Goal: Task Accomplishment & Management: Complete application form

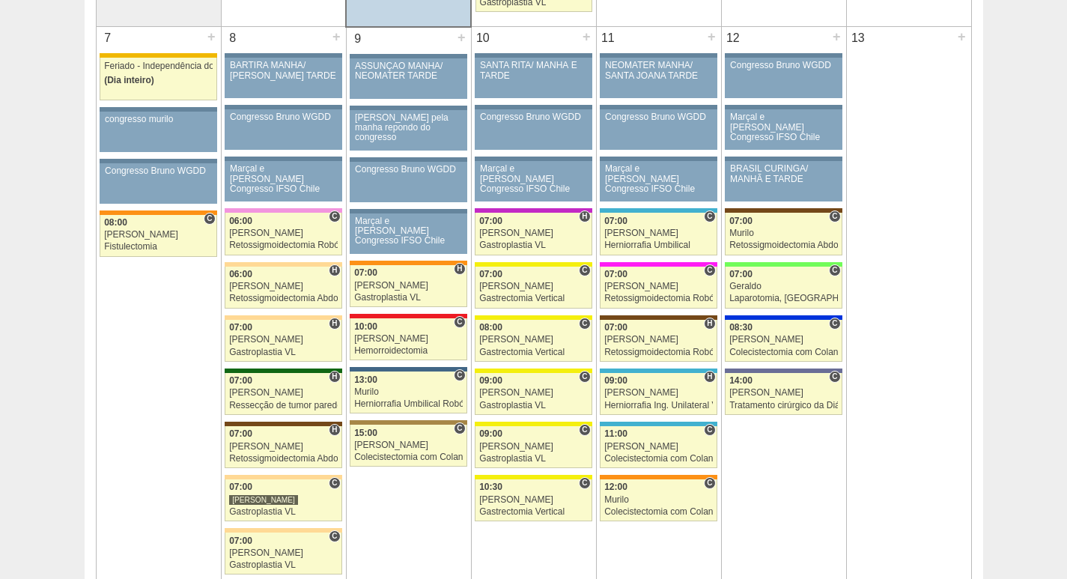
scroll to position [898, 0]
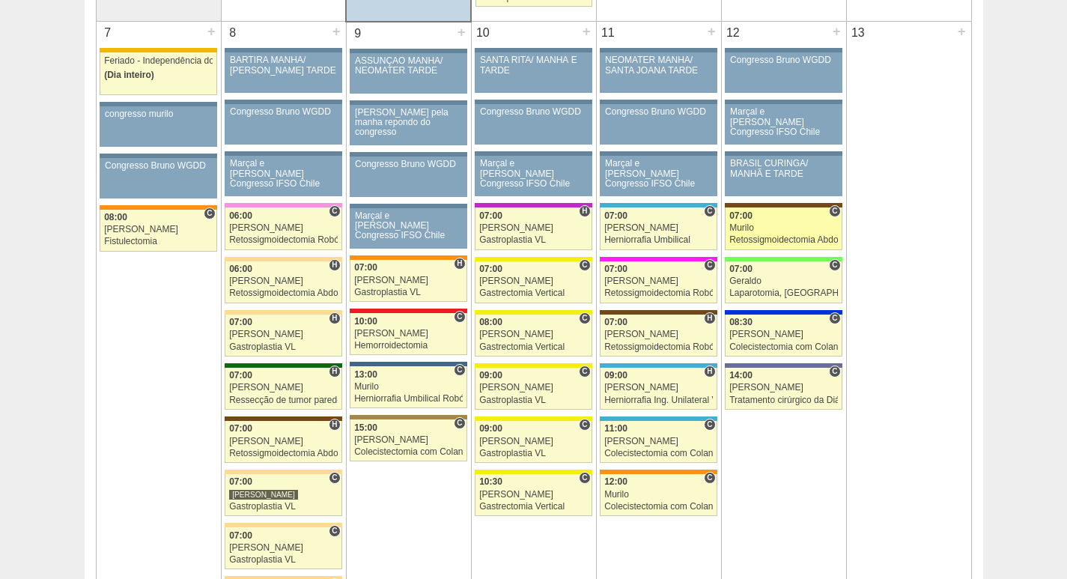
scroll to position [894, 0]
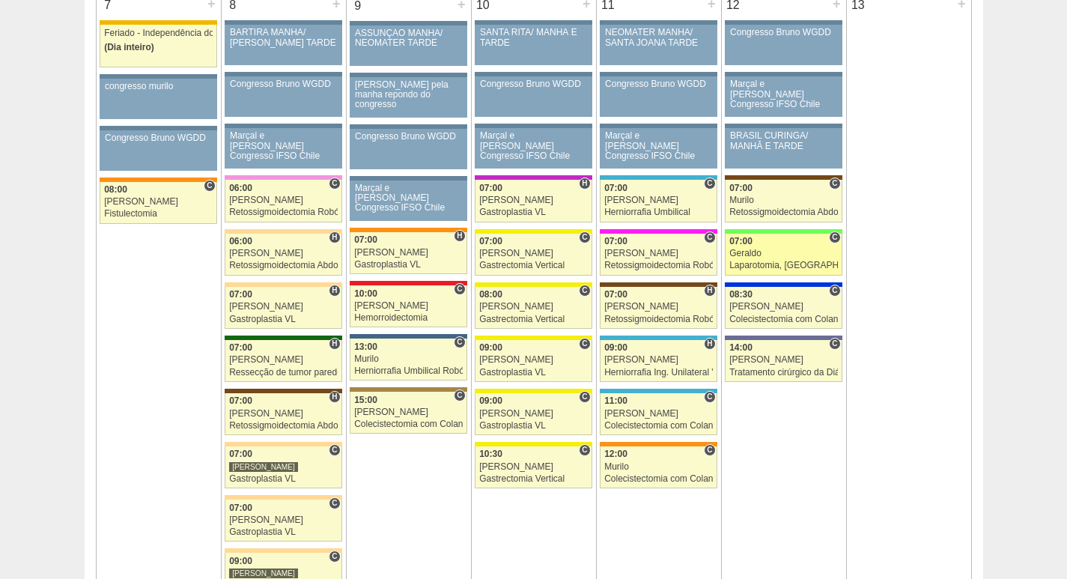
click at [792, 254] on div "Geraldo" at bounding box center [783, 253] width 109 height 10
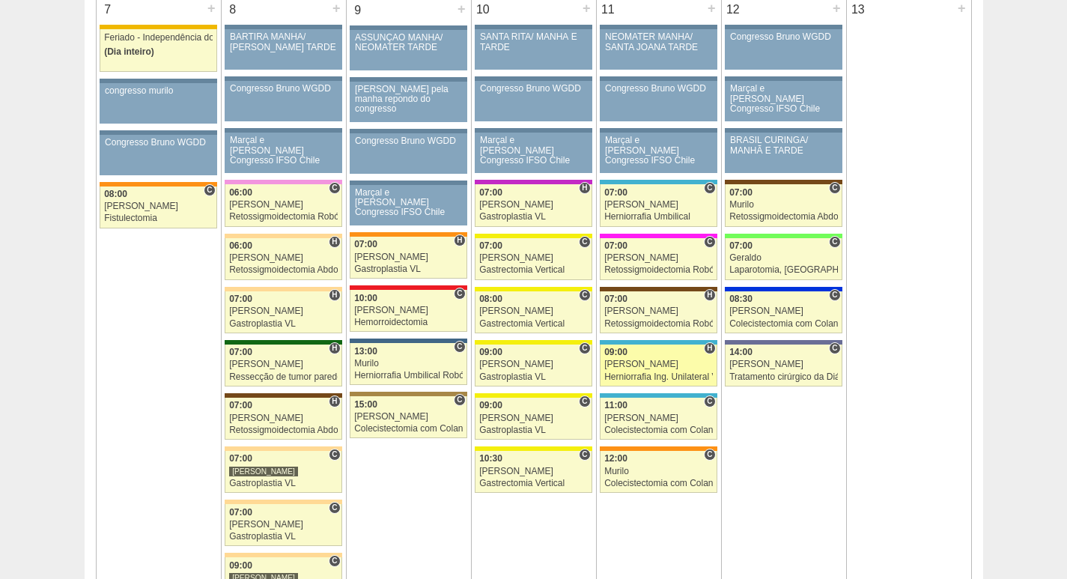
scroll to position [889, 0]
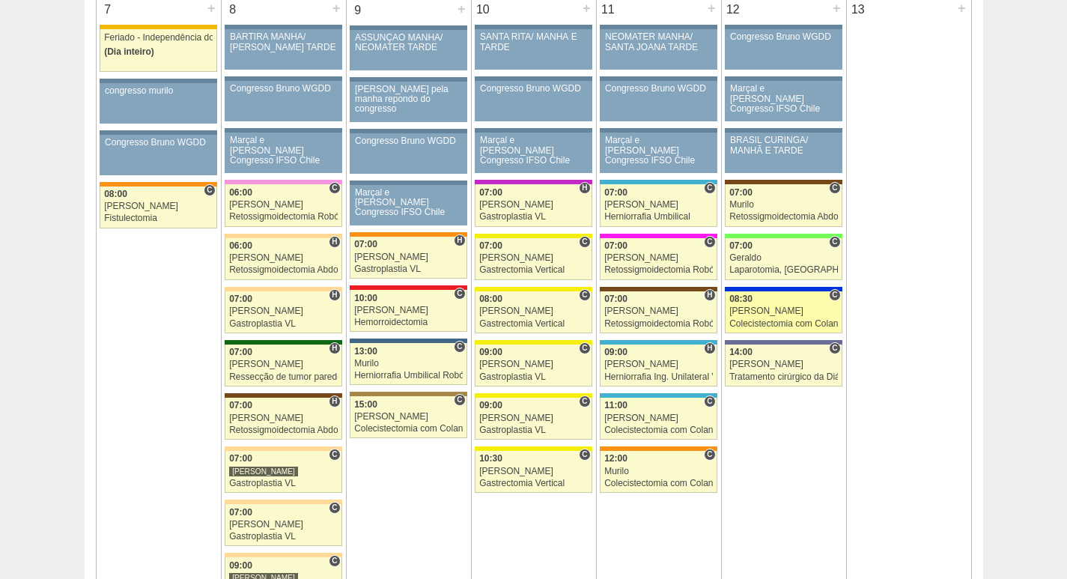
click at [748, 315] on div "[PERSON_NAME]" at bounding box center [783, 311] width 109 height 10
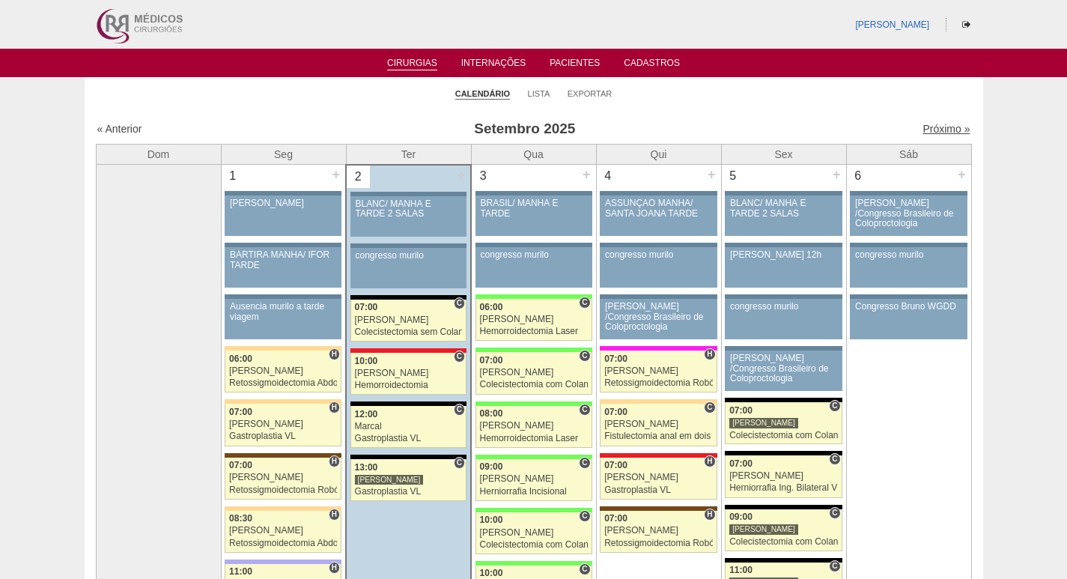
click at [924, 128] on link "Próximo »" at bounding box center [945, 129] width 47 height 12
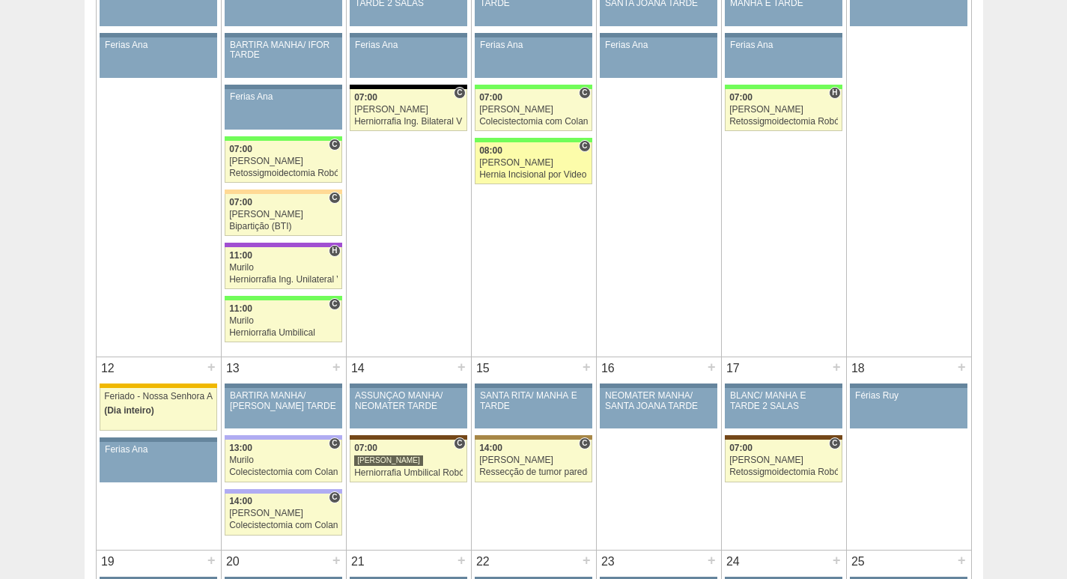
scroll to position [374, 0]
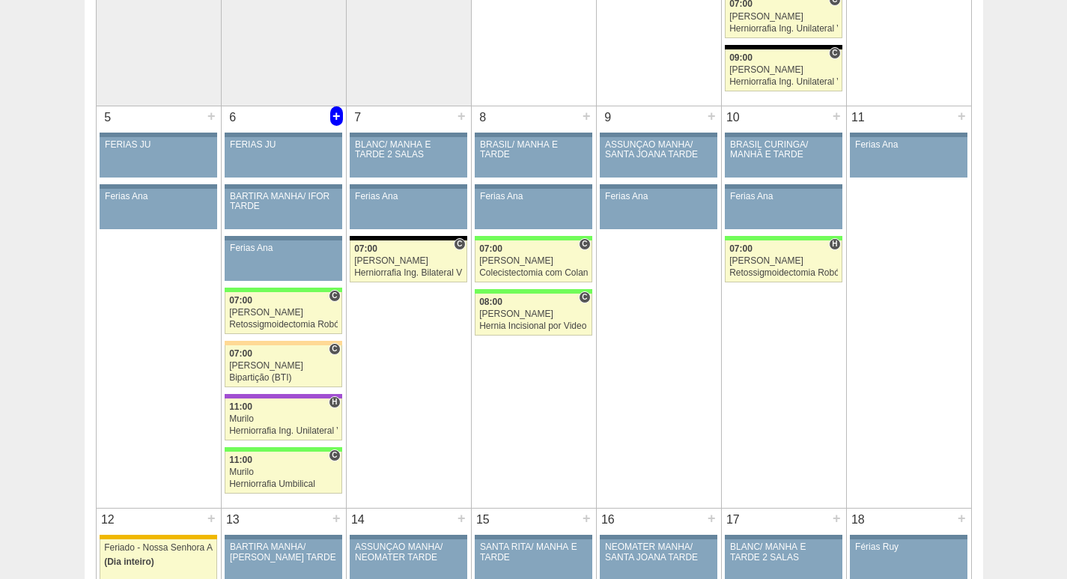
click at [329, 119] on div "6 +" at bounding box center [284, 118] width 124 height 24
click at [335, 116] on div "+" at bounding box center [336, 115] width 13 height 19
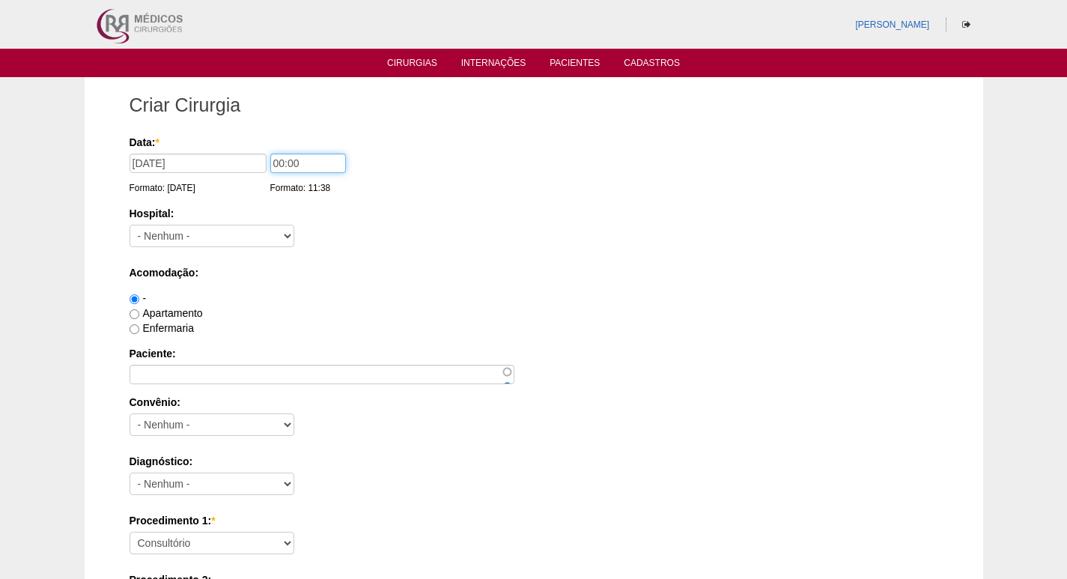
drag, startPoint x: 280, startPoint y: 162, endPoint x: 236, endPoint y: 156, distance: 44.7
click at [238, 150] on div "Data: * 06/10/2025 Formato: 02/09/2025 00:00 Formato: 11:38" at bounding box center [530, 142] width 803 height 15
type input "07:00"
click at [178, 225] on select "- Nenhum - 9 de Julho Albert Einstein Alvorada América Assunção Bartira Benefic…" at bounding box center [211, 236] width 165 height 22
select select "44"
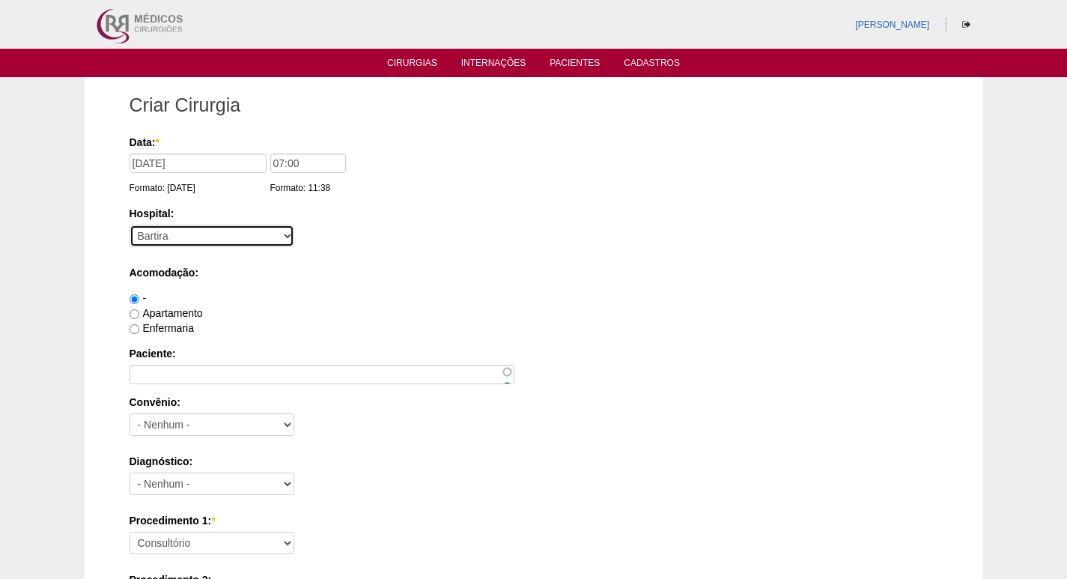
click at [129, 225] on select "- Nenhum - 9 de Julho Albert Einstein Alvorada América Assunção Bartira Benefic…" at bounding box center [211, 236] width 165 height 22
click at [176, 313] on label "Apartamento" at bounding box center [165, 313] width 73 height 12
click at [139, 313] on input "Apartamento" at bounding box center [134, 314] width 10 height 10
radio input "true"
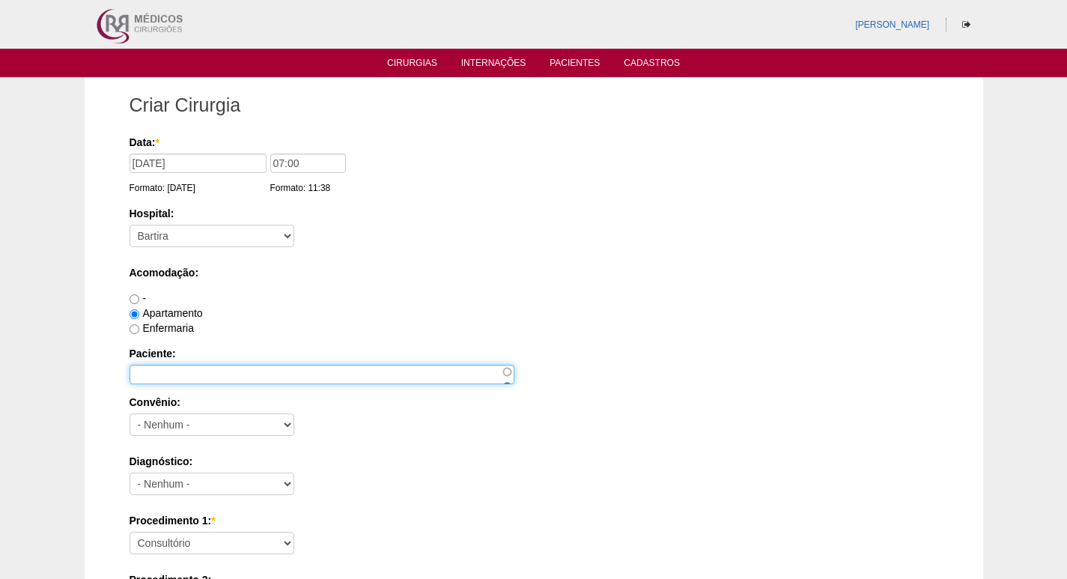
click at [168, 366] on input "Paciente:" at bounding box center [321, 374] width 385 height 19
paste input "ALEXANDRE MUNHOZ"
type input "ALEXANDRE MUNHOZ"
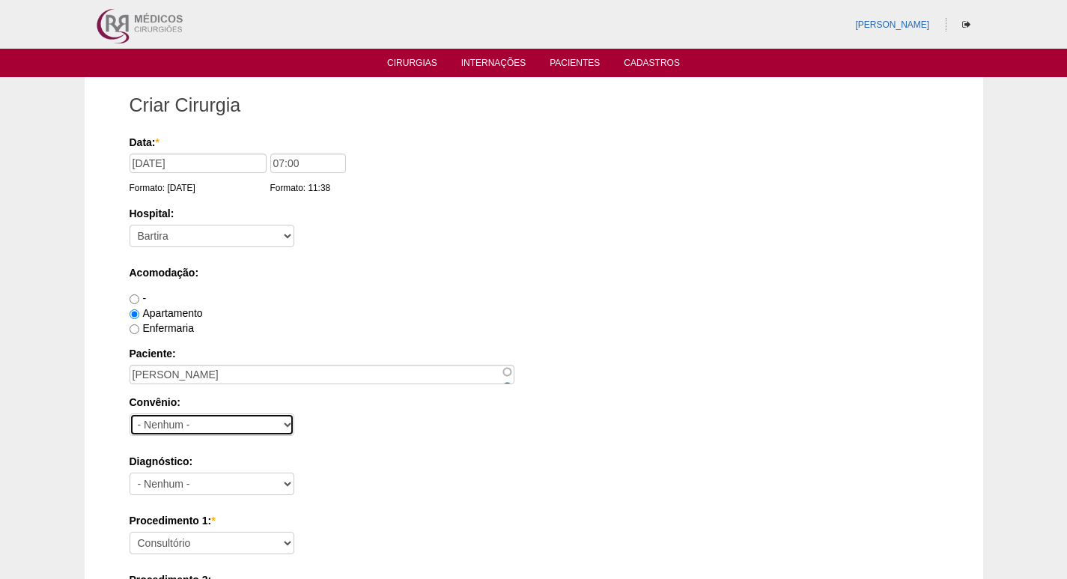
click at [183, 424] on select "- Nenhum - Abet Afresp Allianz Amil Blue Life Caasp Cabesp Caixa de Pensões Car…" at bounding box center [211, 424] width 165 height 22
select select "26"
click at [129, 413] on select "- Nenhum - Abet Afresp Allianz Amil Blue Life Caasp Cabesp Caixa de Pensões Car…" at bounding box center [211, 424] width 165 height 22
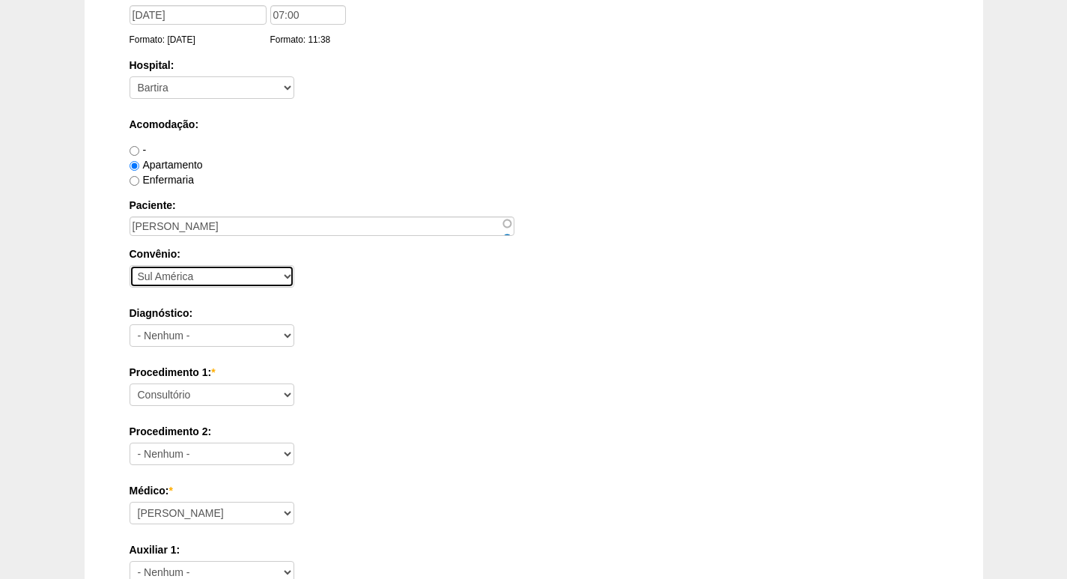
scroll to position [150, 0]
click at [175, 317] on label "Diagnóstico:" at bounding box center [533, 311] width 808 height 15
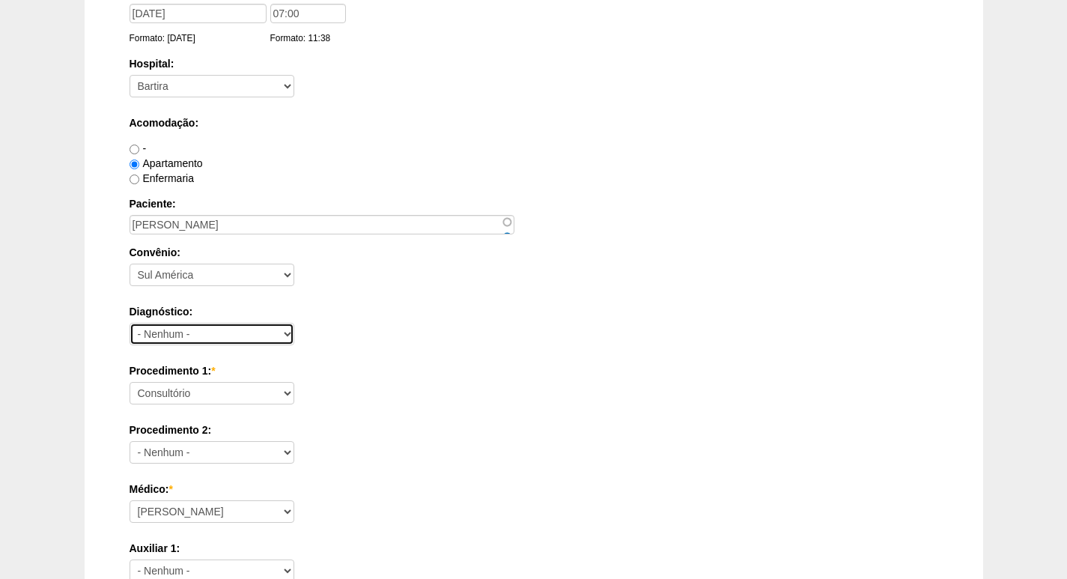
click at [175, 323] on select "- Nenhum - Abdome Agudo Abscesso Hepático Abscesso Perianal Abscesso Peritoneal…" at bounding box center [211, 334] width 165 height 22
click at [195, 331] on select "- Nenhum - Abdome Agudo Abscesso Hepático Abscesso Perianal Abscesso Peritoneal…" at bounding box center [211, 334] width 165 height 22
select select "12"
click at [129, 323] on select "- Nenhum - Abdome Agudo Abscesso Hepático Abscesso Perianal Abscesso Peritoneal…" at bounding box center [211, 334] width 165 height 22
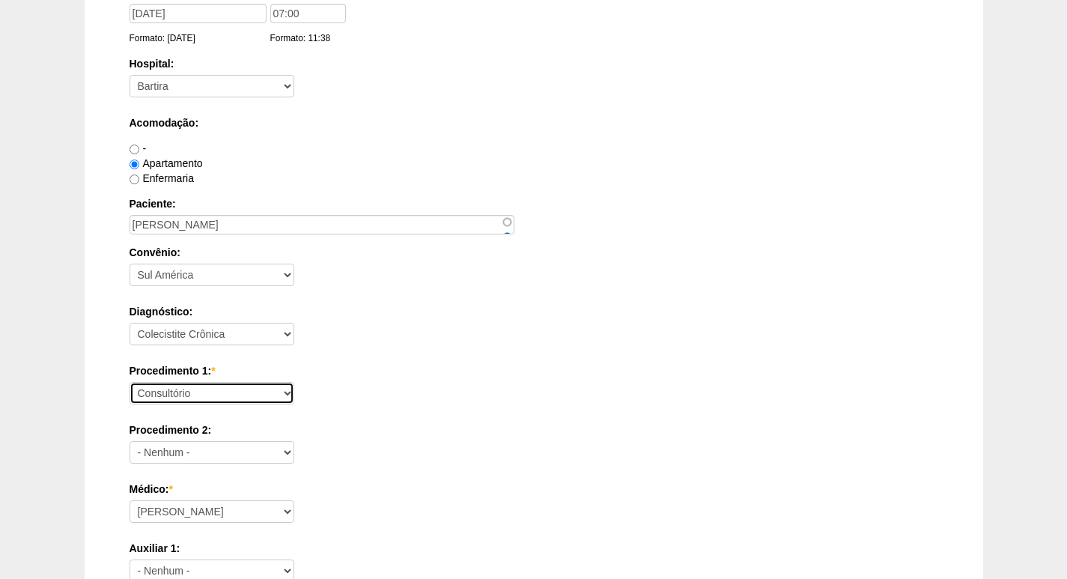
click at [221, 394] on select "Consultório Abscesso Hepático - Drenagem Abscesso perianal Amputação Abdômino P…" at bounding box center [211, 393] width 165 height 22
select select "3735"
click at [129, 382] on select "Consultório Abscesso Hepático - Drenagem Abscesso perianal Amputação Abdômino P…" at bounding box center [211, 393] width 165 height 22
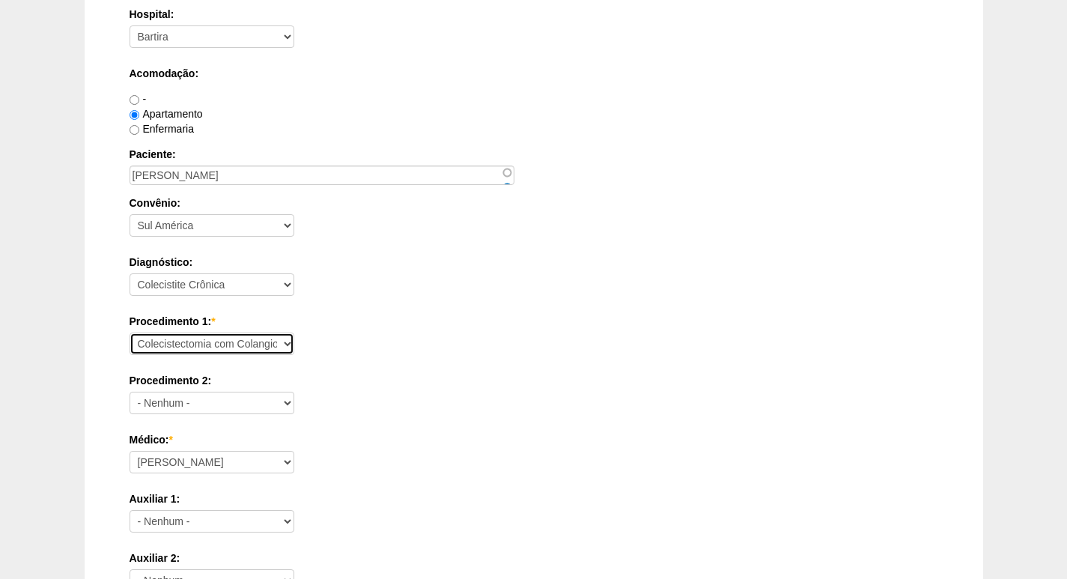
scroll to position [225, 0]
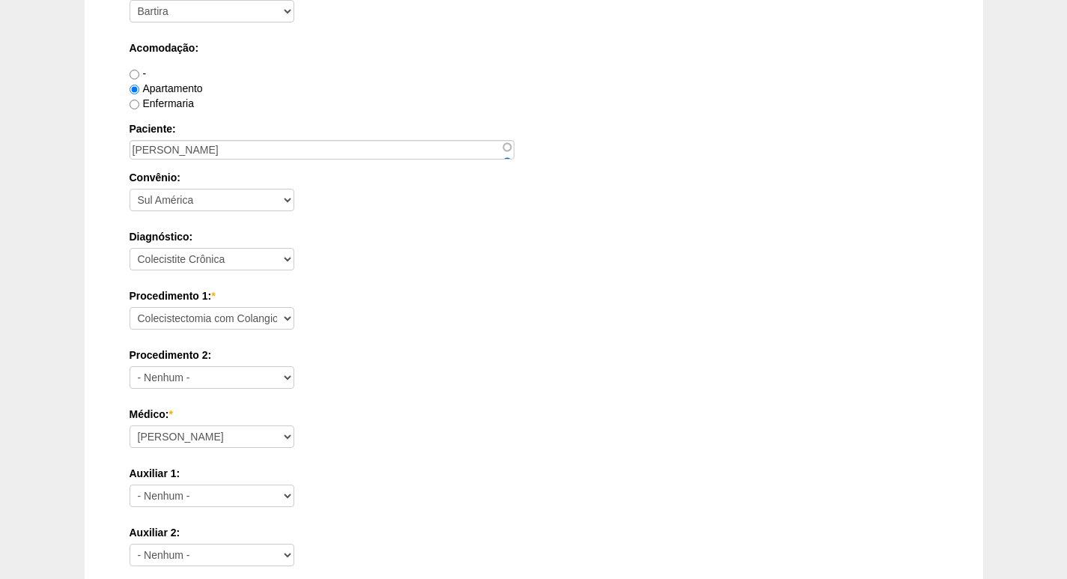
click at [265, 363] on div "Procedimento 2: - Nenhum - Consultório Abscesso Hepático - Drenagem Abscesso pe…" at bounding box center [533, 371] width 808 height 49
click at [264, 376] on select "- Nenhum - Consultório Abscesso Hepático - Drenagem Abscesso perianal Amputação…" at bounding box center [211, 377] width 165 height 22
select select "4910"
click at [129, 366] on select "- Nenhum - Consultório Abscesso Hepático - Drenagem Abscesso perianal Amputação…" at bounding box center [211, 377] width 165 height 22
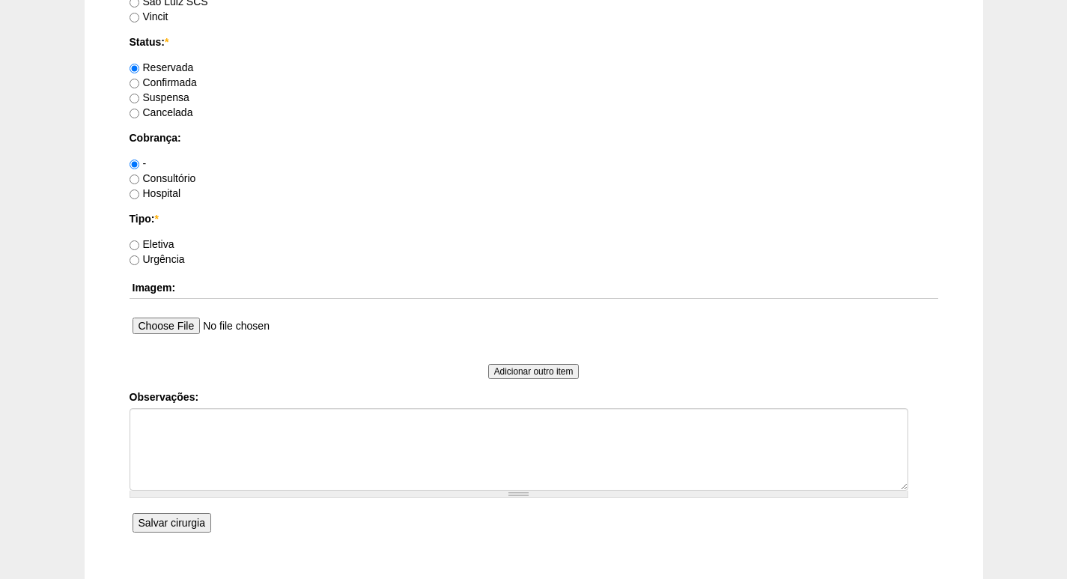
scroll to position [1123, 0]
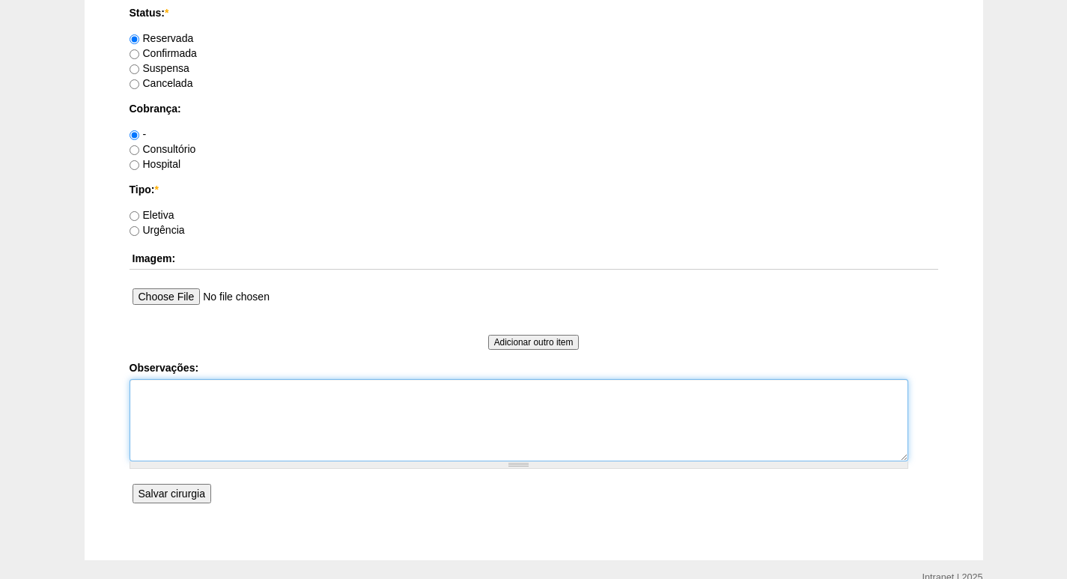
click at [222, 434] on textarea "Observações:" at bounding box center [518, 420] width 778 height 82
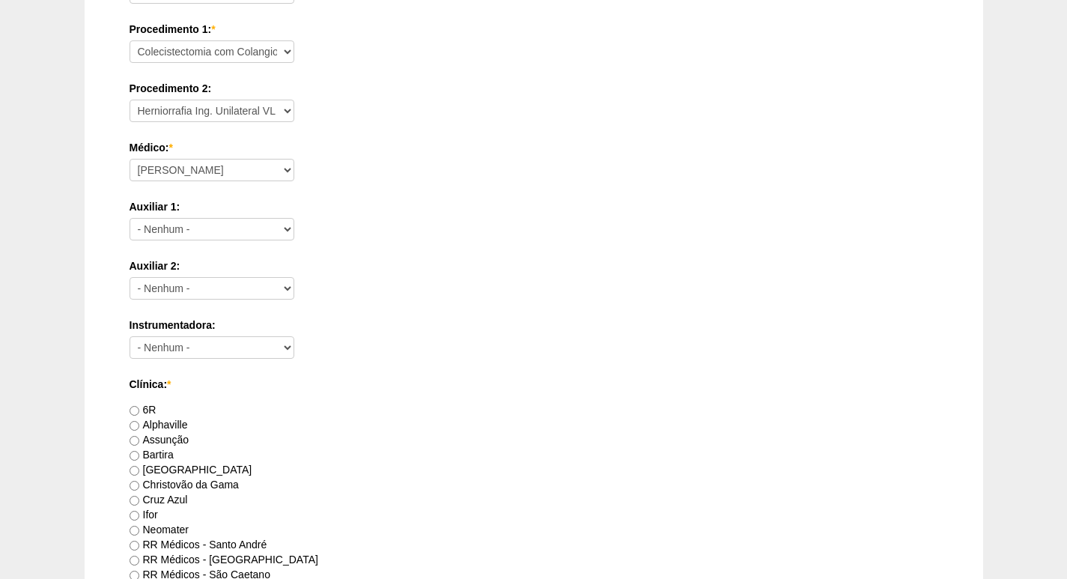
scroll to position [674, 0]
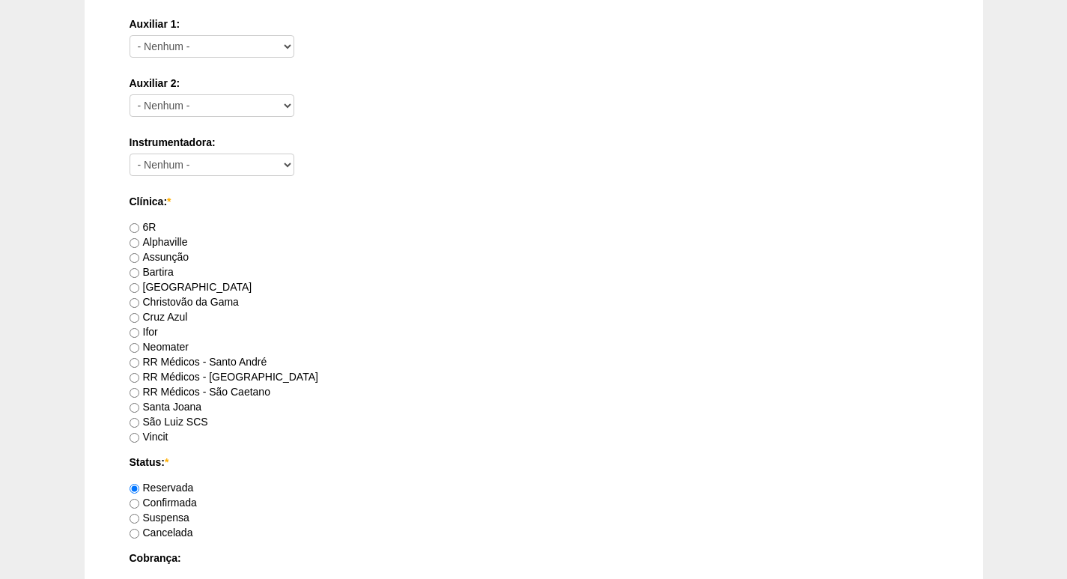
type textarea "CVL + HID + HU"
click at [251, 370] on label "RR Médicos - São Bernardo do Campo" at bounding box center [223, 376] width 189 height 12
click at [139, 373] on input "RR Médicos - São Bernardo do Campo" at bounding box center [134, 378] width 10 height 10
radio input "true"
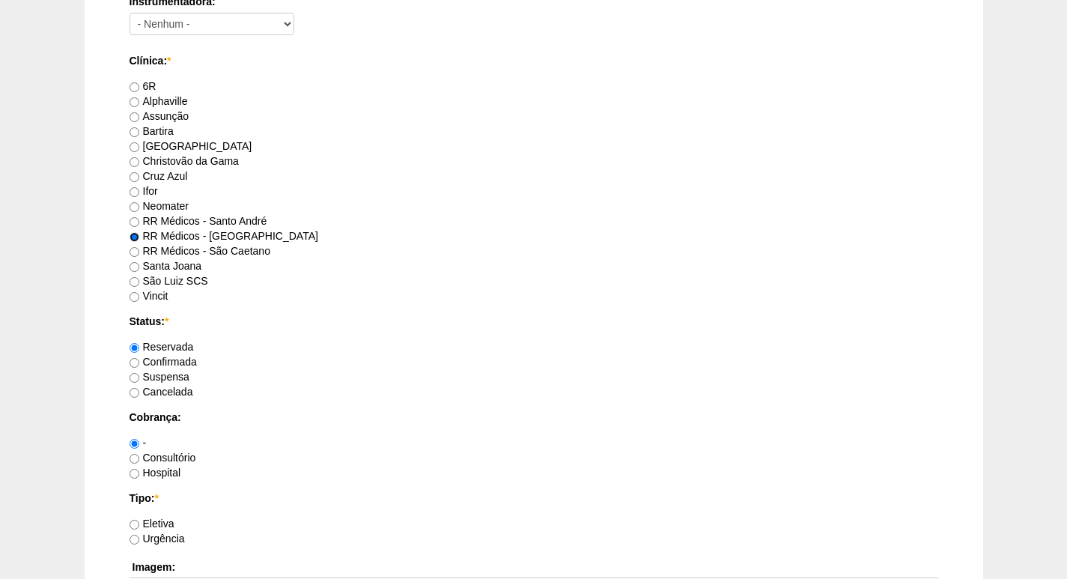
scroll to position [823, 0]
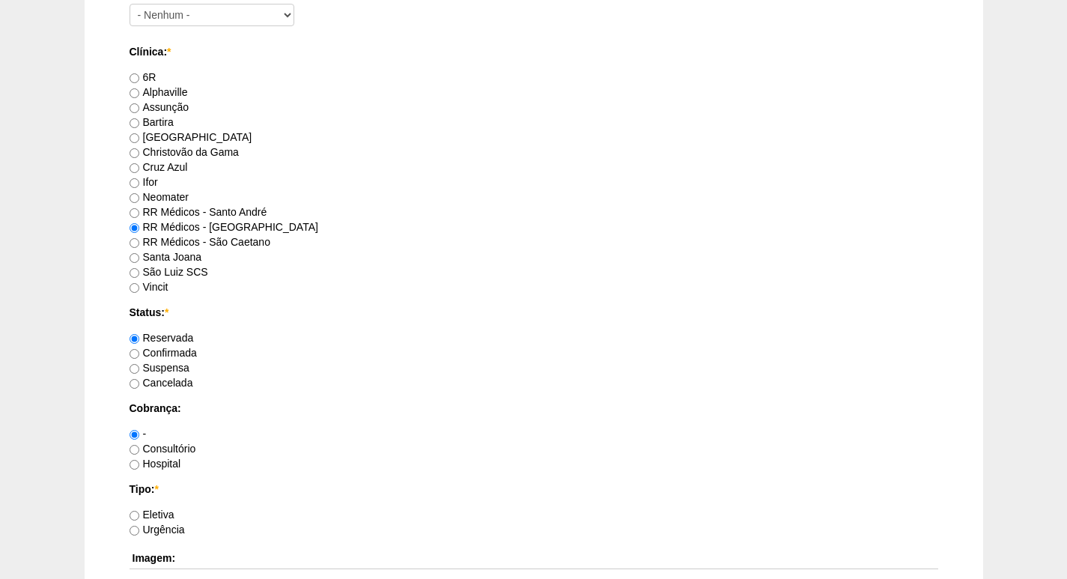
click at [170, 450] on label "Consultório" at bounding box center [162, 448] width 67 height 12
click at [139, 450] on input "Consultório" at bounding box center [134, 450] width 10 height 10
radio input "true"
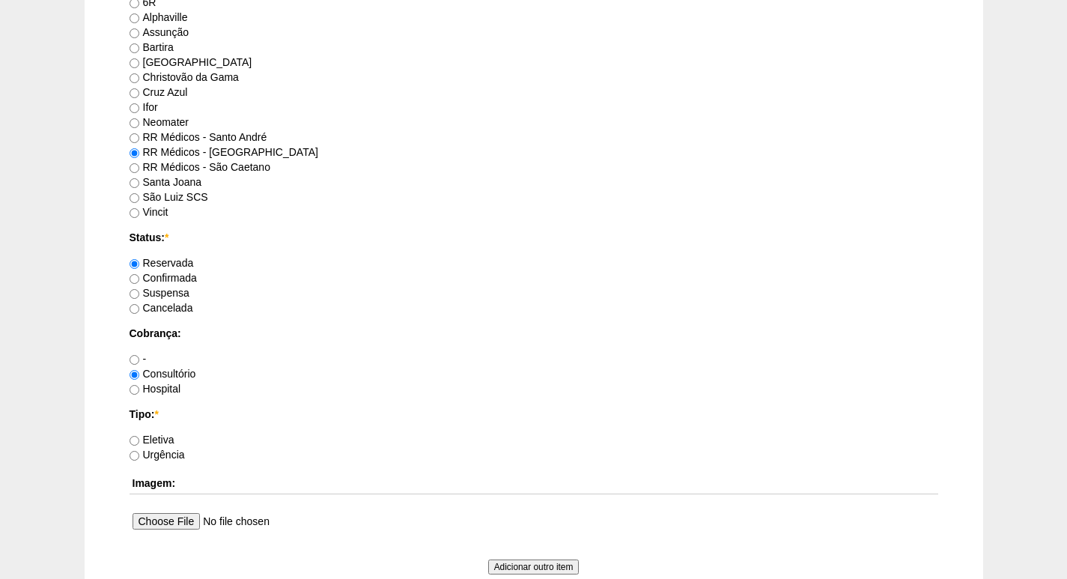
click at [171, 440] on label "Eletiva" at bounding box center [151, 439] width 45 height 12
click at [139, 440] on input "Eletiva" at bounding box center [134, 441] width 10 height 10
radio input "true"
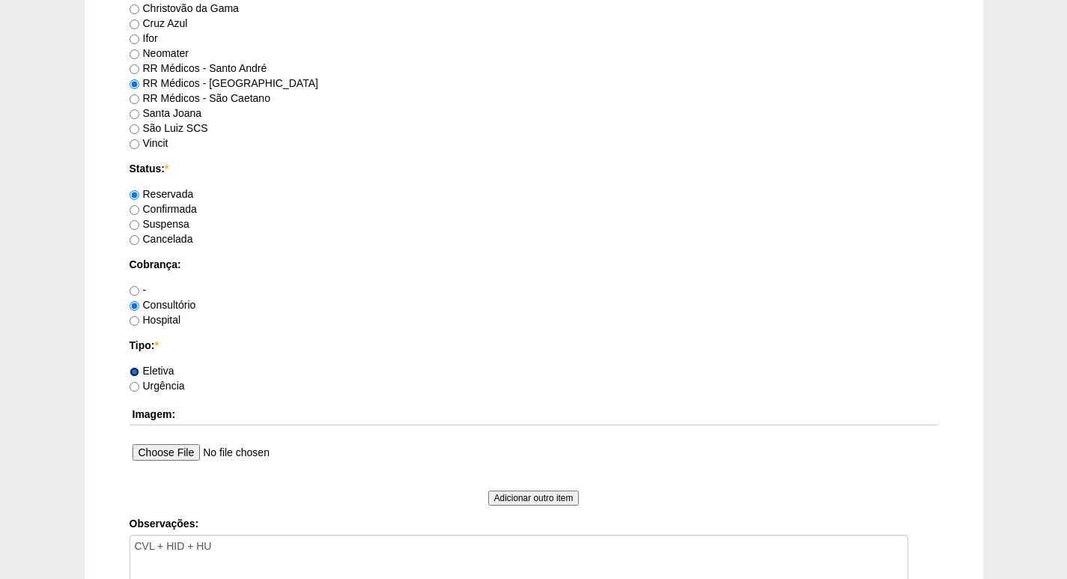
scroll to position [1123, 0]
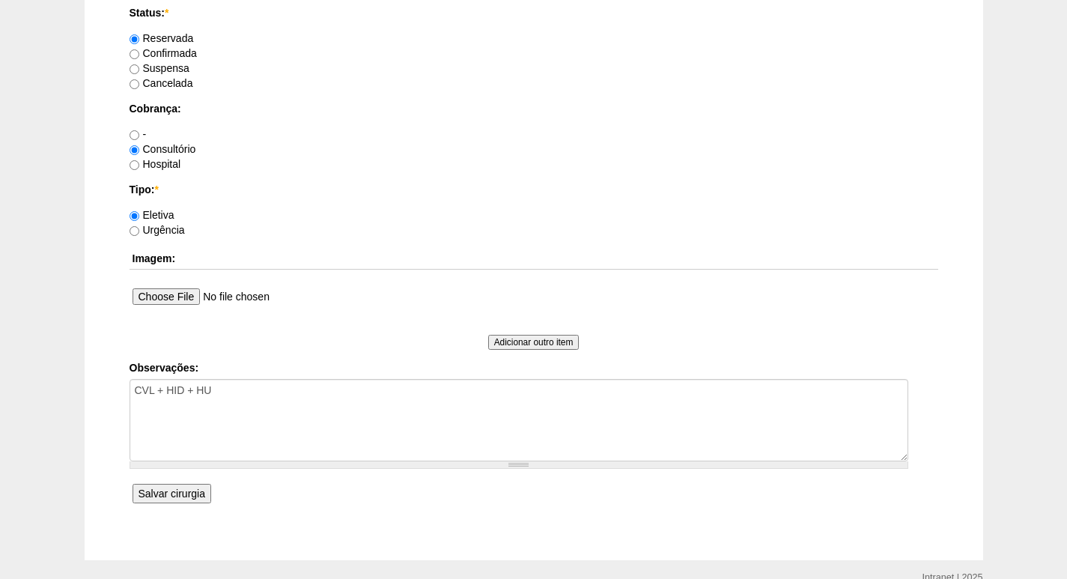
click at [180, 490] on input "Salvar cirurgia" at bounding box center [171, 493] width 79 height 19
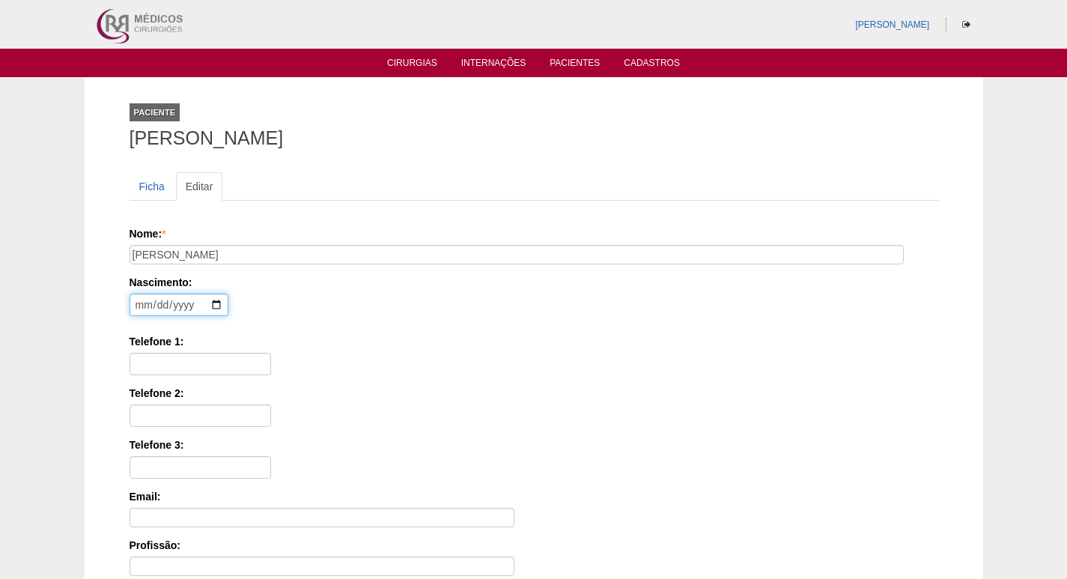
click at [138, 305] on input "date" at bounding box center [178, 304] width 99 height 22
type input "[DATE]"
click at [165, 355] on input "Telefone 1:" at bounding box center [199, 364] width 141 height 22
type input "11 94290-8760"
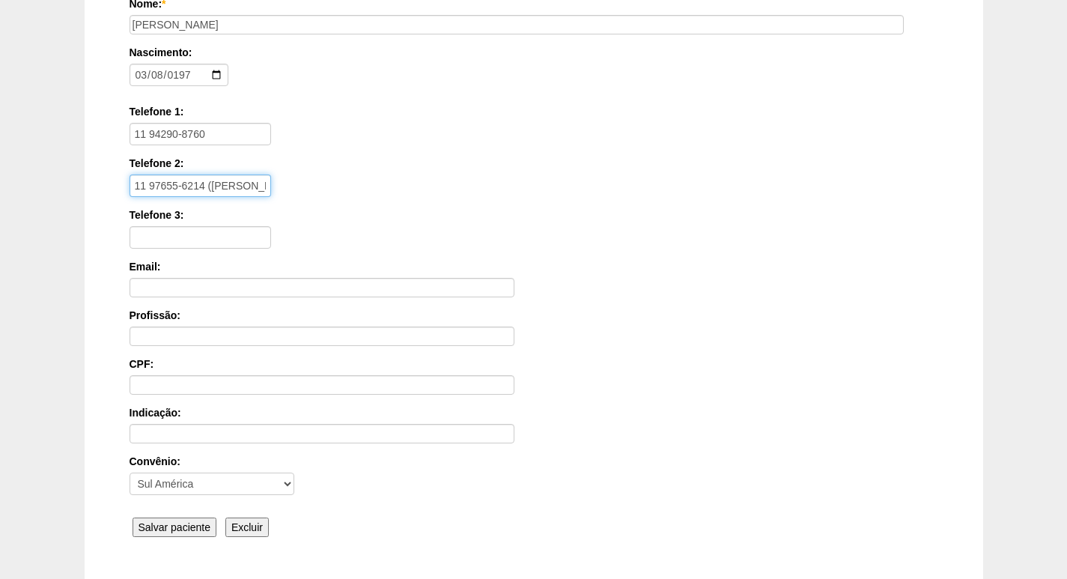
scroll to position [335, 0]
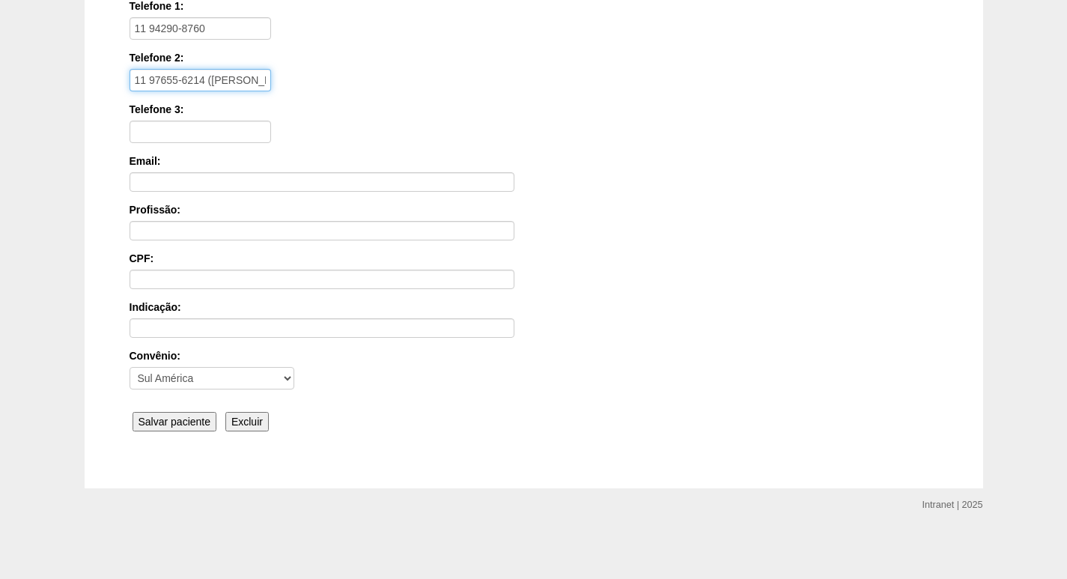
type input "11 97655-6214 (ANA)"
click at [197, 420] on input "Salvar paciente" at bounding box center [174, 421] width 85 height 19
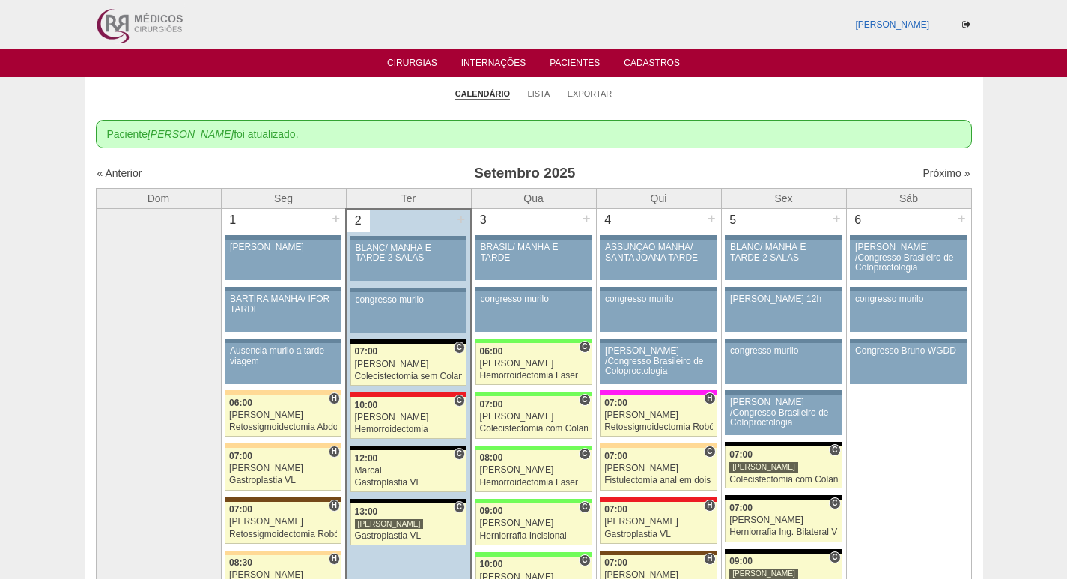
click at [923, 178] on link "Próximo »" at bounding box center [945, 173] width 47 height 12
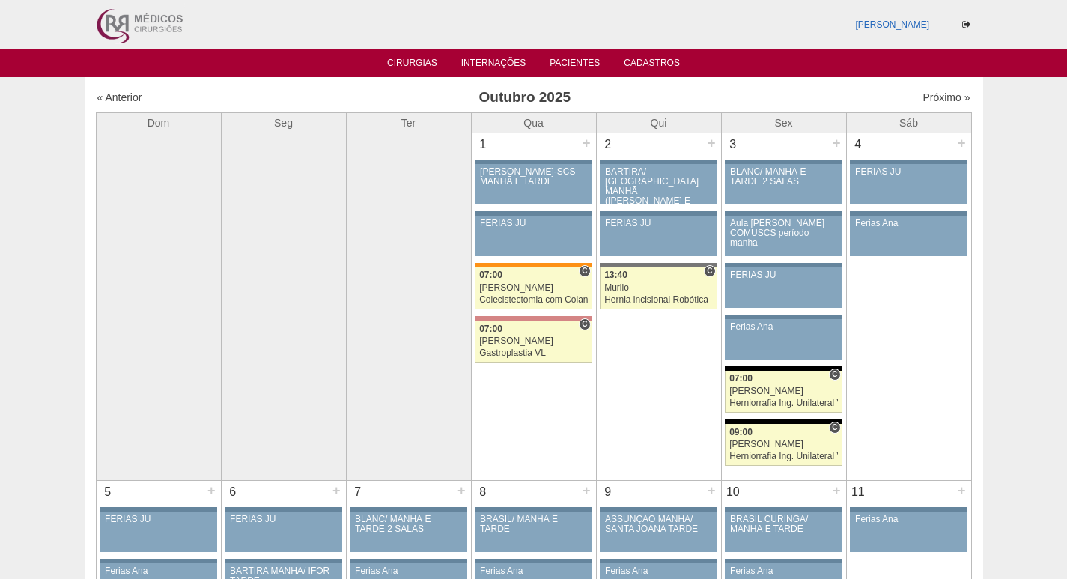
click at [128, 33] on img at bounding box center [138, 24] width 93 height 49
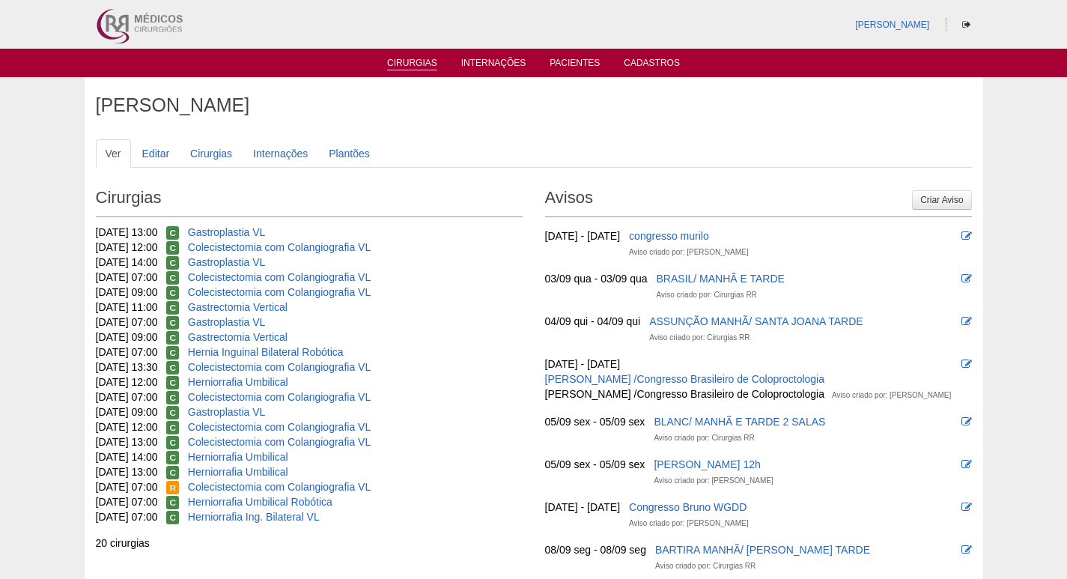
click at [415, 63] on link "Cirurgias" at bounding box center [412, 64] width 50 height 13
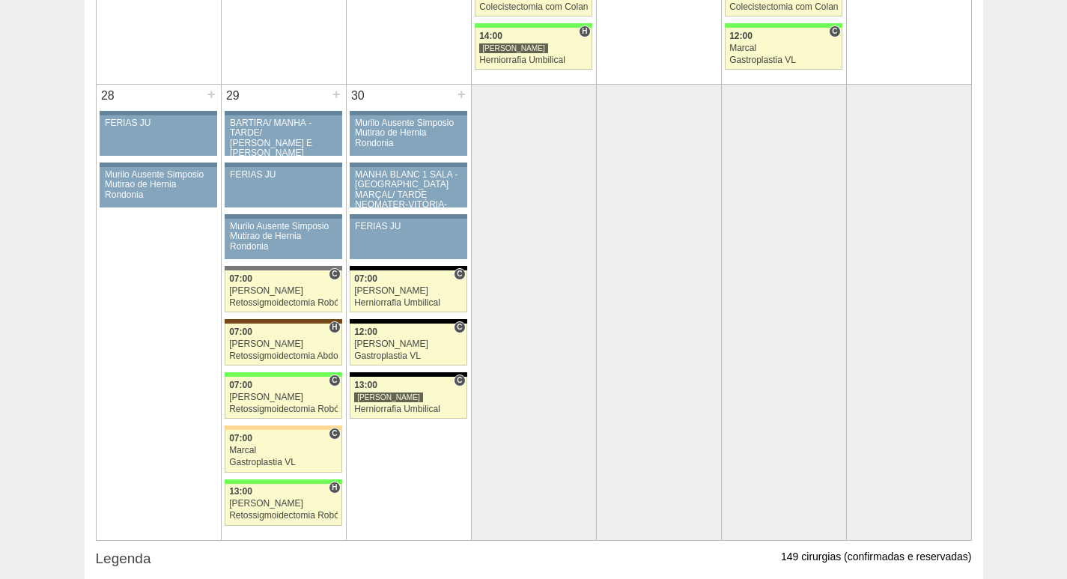
scroll to position [2844, 0]
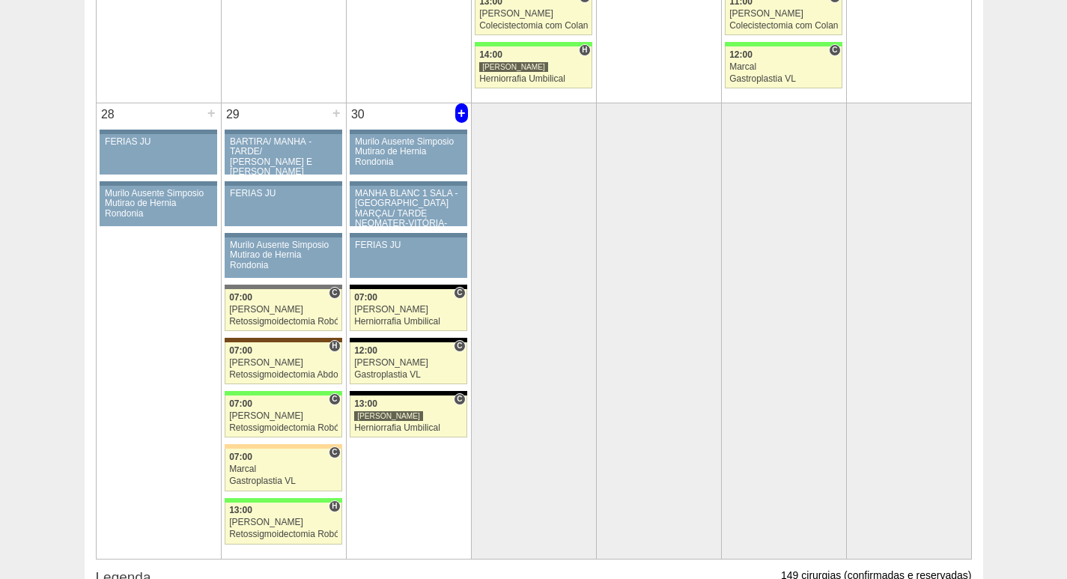
click at [458, 115] on div "+" at bounding box center [461, 112] width 13 height 19
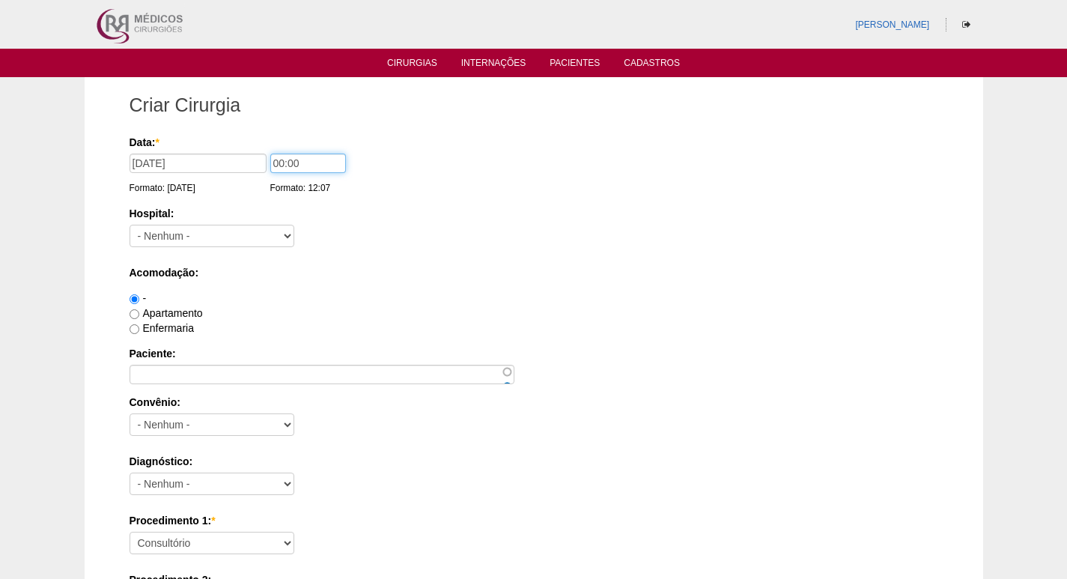
drag, startPoint x: 279, startPoint y: 160, endPoint x: 257, endPoint y: 157, distance: 21.9
click at [260, 150] on div "Data: * [DATE] Formato: [DATE] 00:00 Formato: 12:07" at bounding box center [530, 142] width 803 height 15
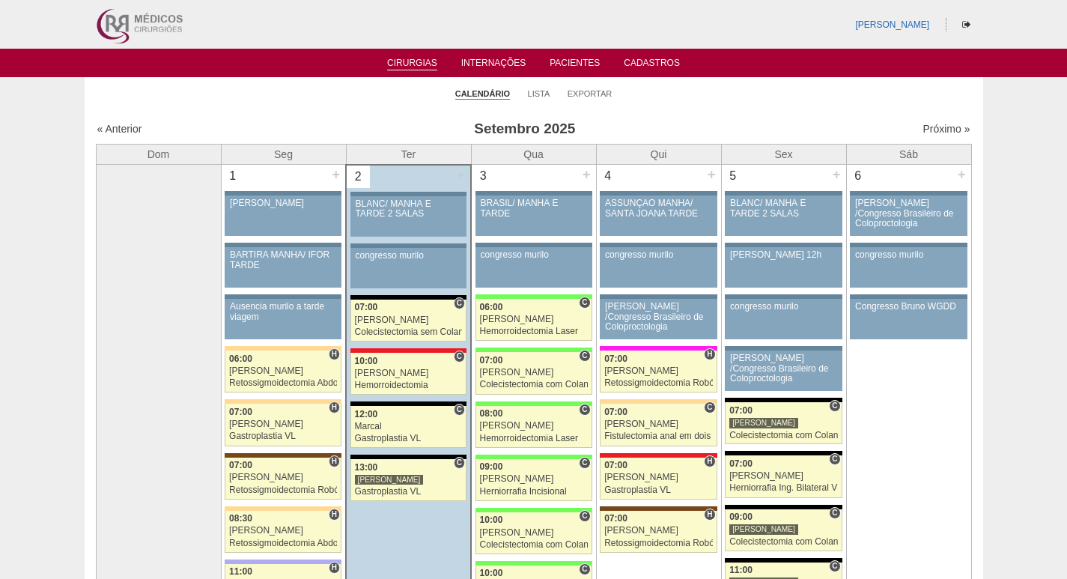
scroll to position [2844, 0]
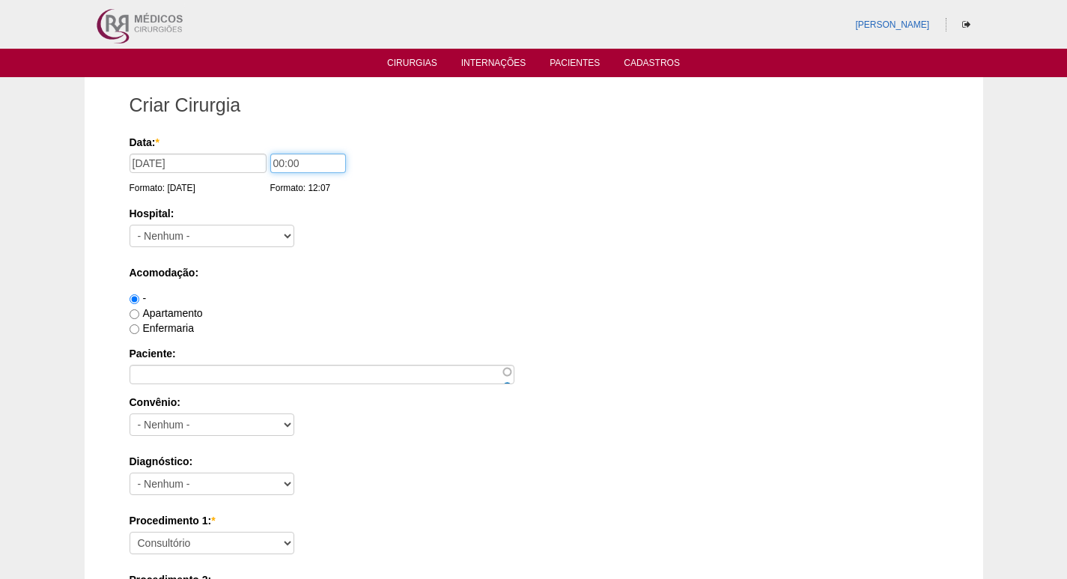
drag, startPoint x: 279, startPoint y: 159, endPoint x: 266, endPoint y: 159, distance: 12.7
click at [270, 159] on input "00:00" at bounding box center [308, 162] width 76 height 19
type input "14:00"
click at [141, 235] on select "- Nenhum - 9 de Julho Albert Einstein Alvorada América Assunção Bartira Benefic…" at bounding box center [211, 236] width 165 height 22
click at [419, 289] on div "Acomodação: - Apartamento Enfermaria" at bounding box center [533, 300] width 808 height 70
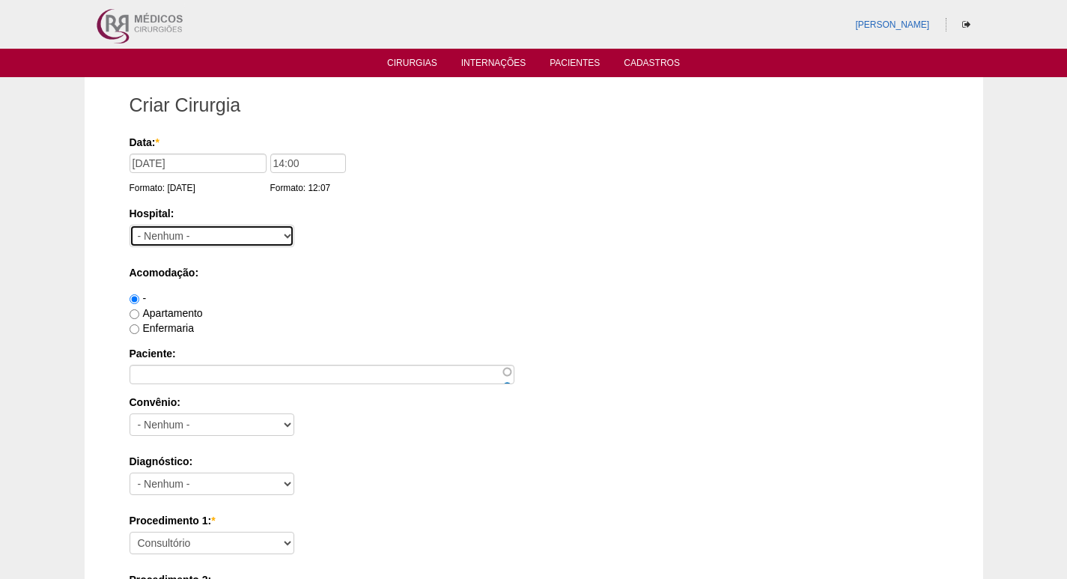
click at [228, 241] on select "- Nenhum - 9 de Julho Albert Einstein Alvorada América Assunção Bartira Benefic…" at bounding box center [211, 236] width 165 height 22
select select "67"
click at [129, 225] on select "- Nenhum - 9 de Julho Albert Einstein Alvorada América Assunção Bartira Benefic…" at bounding box center [211, 236] width 165 height 22
click at [177, 313] on label "Apartamento" at bounding box center [165, 313] width 73 height 12
click at [139, 313] on input "Apartamento" at bounding box center [134, 314] width 10 height 10
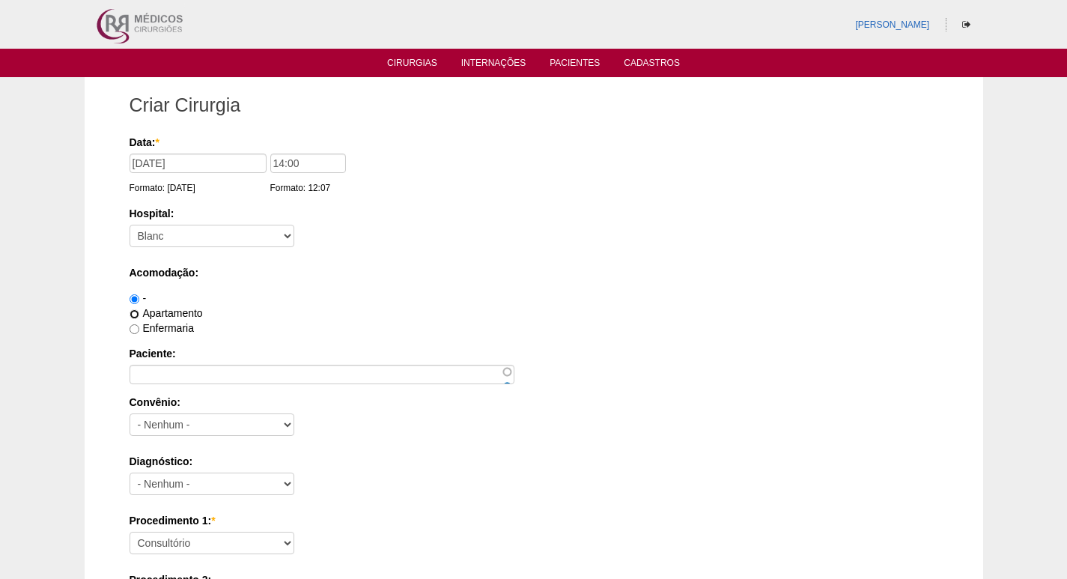
radio input "true"
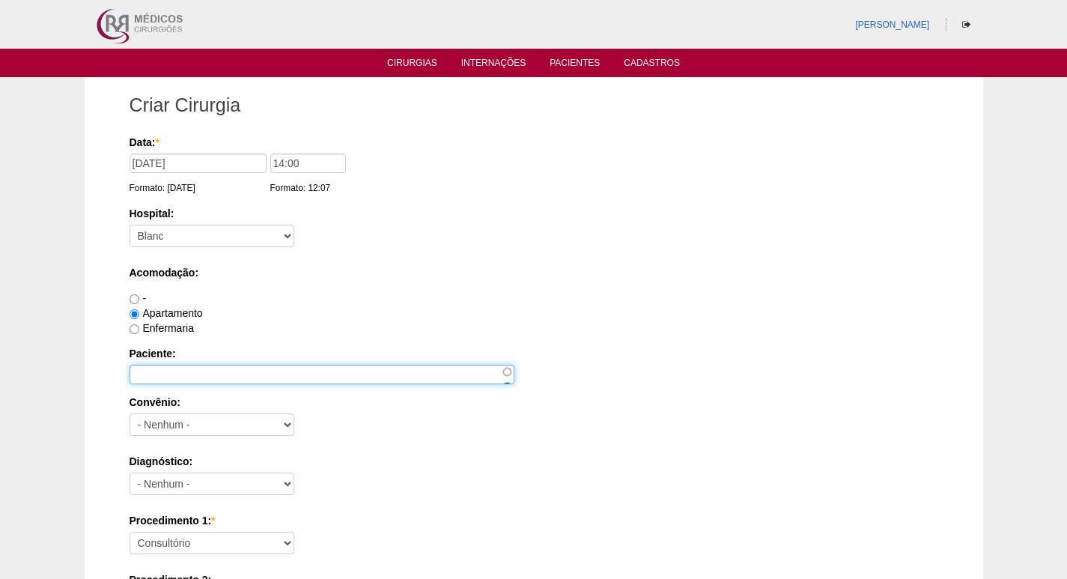
click at [177, 375] on input "Paciente:" at bounding box center [321, 374] width 385 height 19
paste input "[PERSON_NAME]"
type input "[PERSON_NAME]"
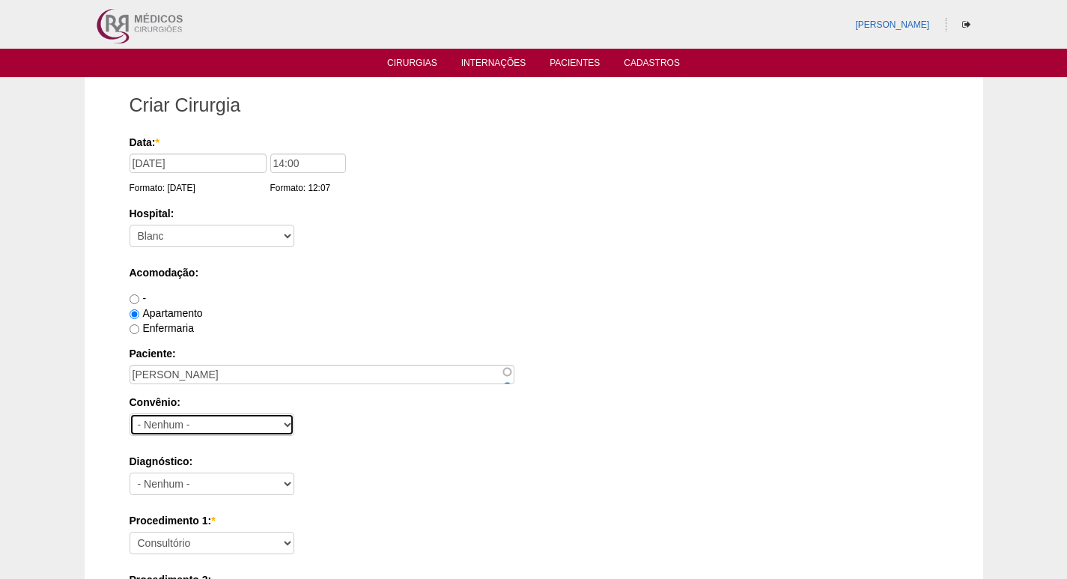
click at [208, 418] on select "- Nenhum - Abet Afresp Allianz Amil Blue Life Caasp Cabesp Caixa de Pensões Car…" at bounding box center [211, 424] width 165 height 22
select select "8907"
click at [129, 413] on select "- Nenhum - Abet Afresp Allianz Amil Blue Life Caasp Cabesp Caixa de Pensões Car…" at bounding box center [211, 424] width 165 height 22
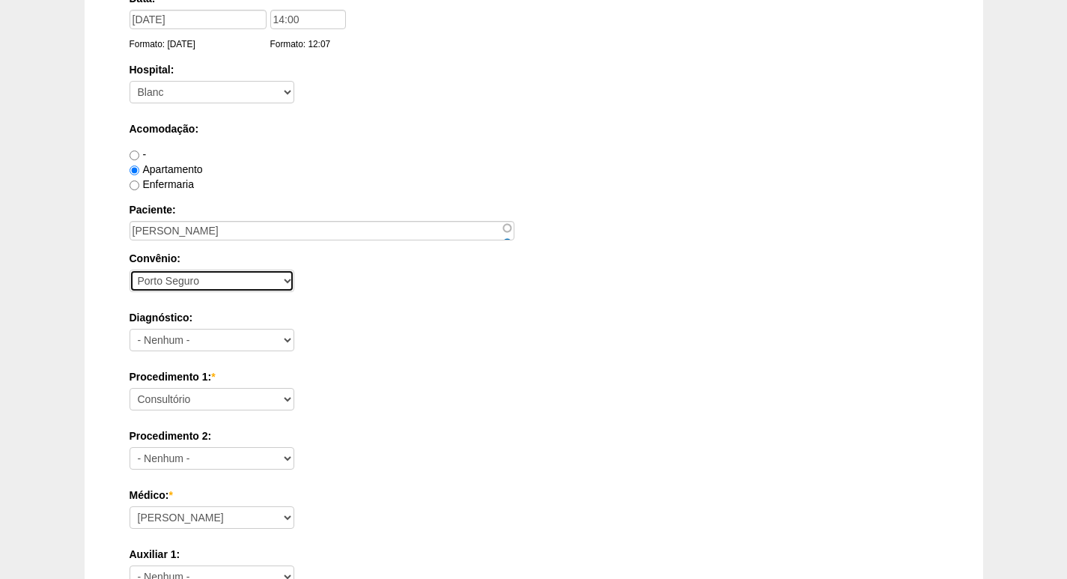
scroll to position [150, 0]
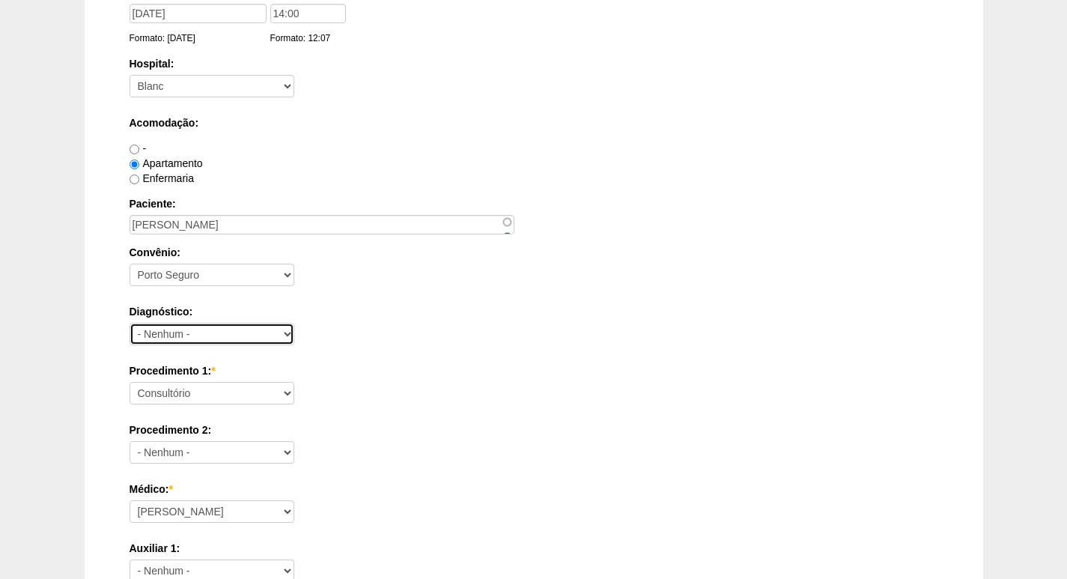
click at [198, 329] on select "- Nenhum - Abdome Agudo Abscesso Hepático Abscesso Perianal Abscesso Peritoneal…" at bounding box center [211, 334] width 165 height 22
select select "3875"
click at [129, 323] on select "- Nenhum - Abdome Agudo Abscesso Hepático Abscesso Perianal Abscesso Peritoneal…" at bounding box center [211, 334] width 165 height 22
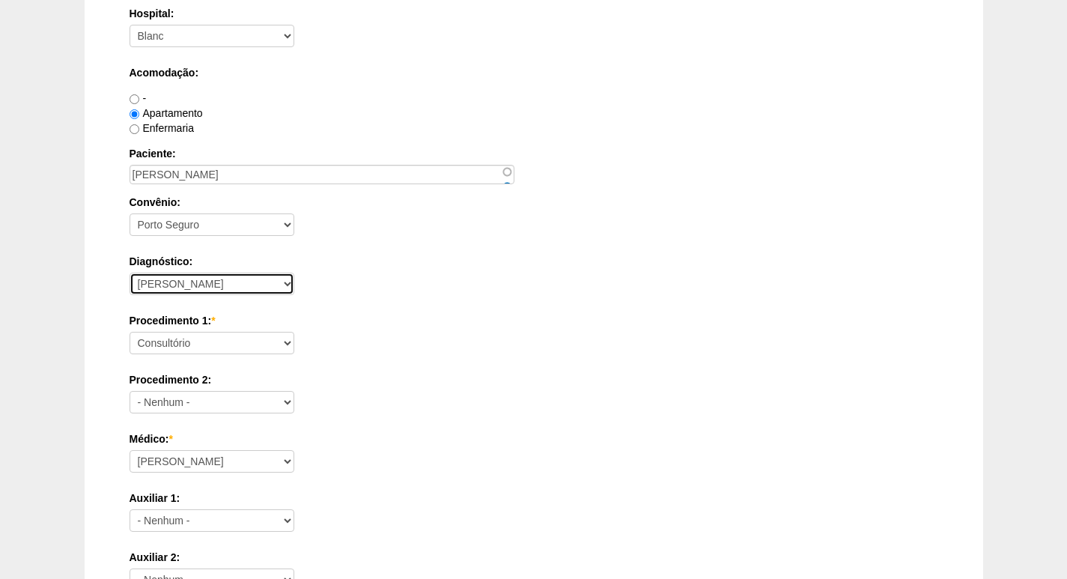
scroll to position [225, 0]
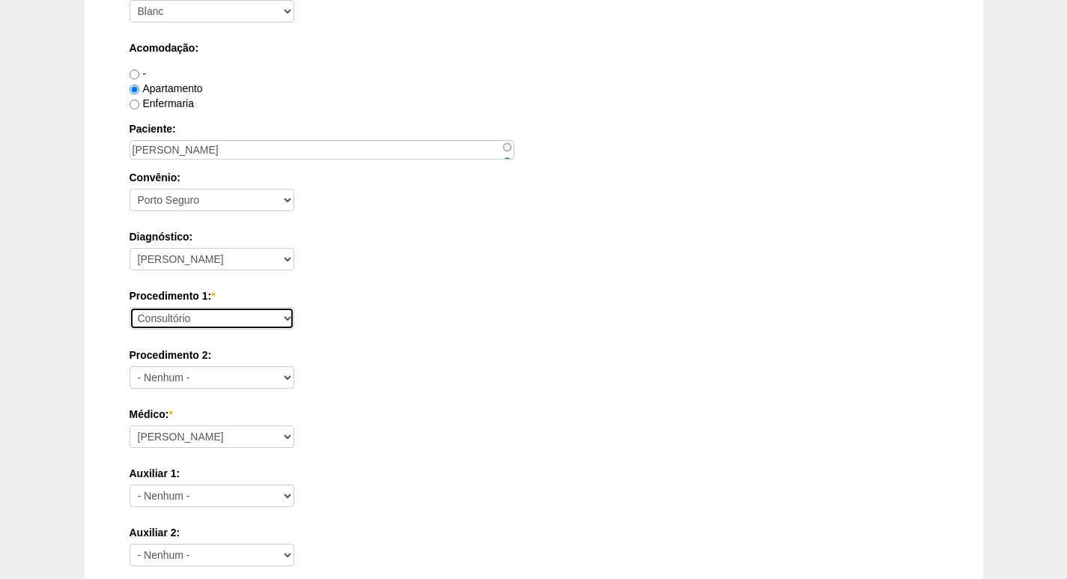
click at [254, 317] on select "Consultório Abscesso Hepático - Drenagem Abscesso perianal Amputação Abdômino P…" at bounding box center [211, 318] width 165 height 22
select select "4003"
click at [129, 307] on select "Consultório Abscesso Hepático - Drenagem Abscesso perianal Amputação Abdômino P…" at bounding box center [211, 318] width 165 height 22
click at [387, 306] on div "Procedimento 1: * Consultório Abscesso Hepático - Drenagem Abscesso perianal Am…" at bounding box center [533, 312] width 808 height 49
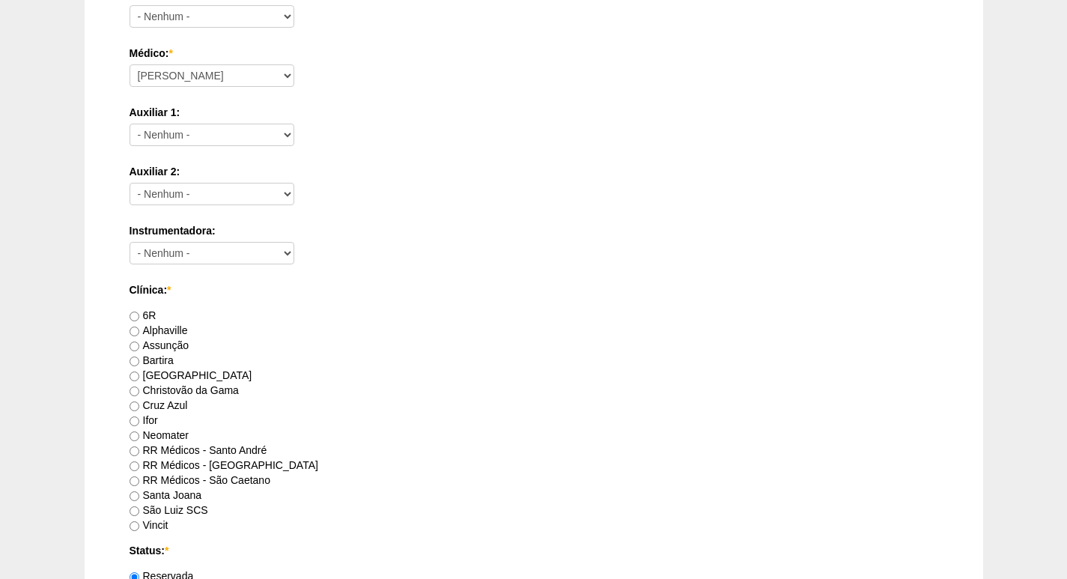
scroll to position [599, 0]
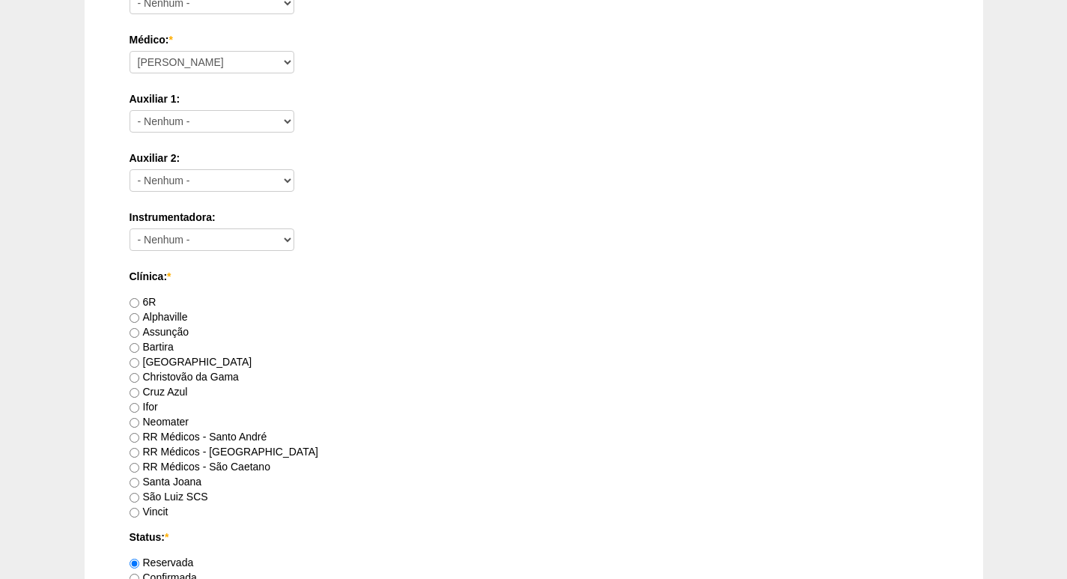
click at [278, 451] on label "RR Médicos - São Bernardo do Campo" at bounding box center [223, 451] width 189 height 12
click at [139, 451] on input "RR Médicos - São Bernardo do Campo" at bounding box center [134, 453] width 10 height 10
radio input "true"
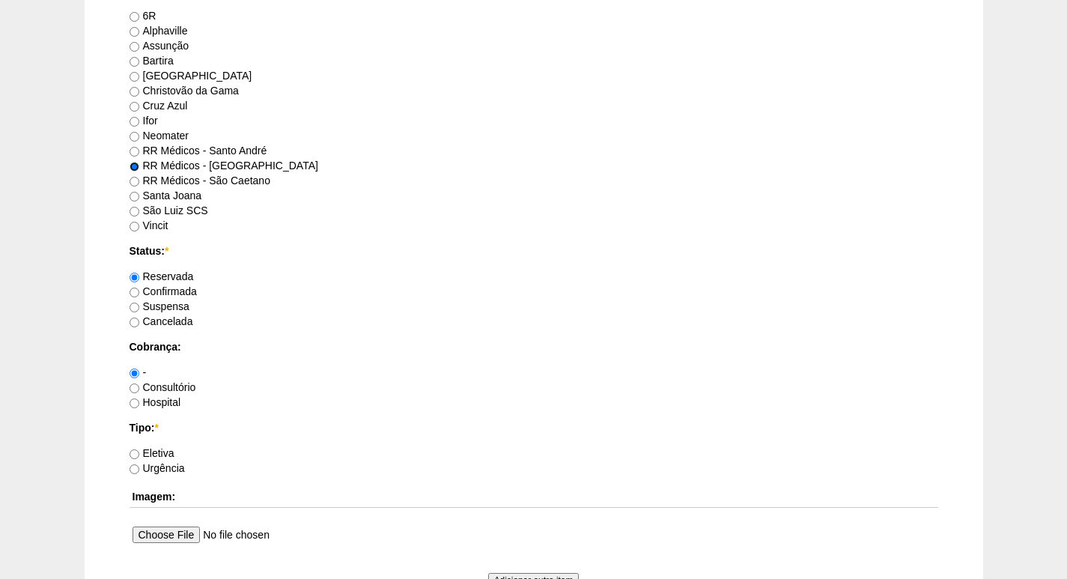
scroll to position [898, 0]
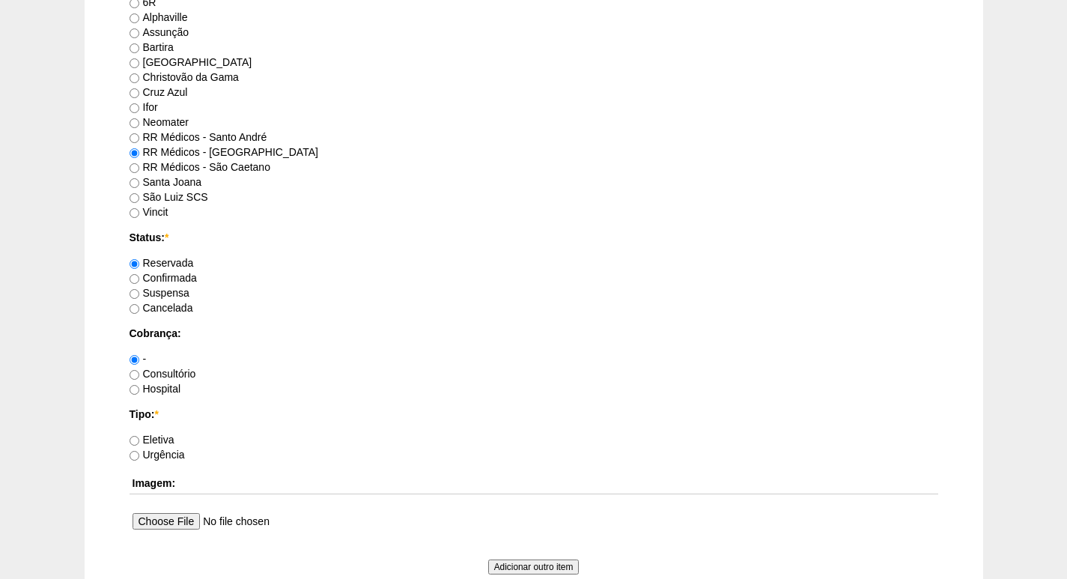
click at [174, 374] on label "Consultório" at bounding box center [162, 373] width 67 height 12
click at [139, 374] on input "Consultório" at bounding box center [134, 375] width 10 height 10
radio input "true"
click at [159, 440] on label "Eletiva" at bounding box center [151, 439] width 45 height 12
click at [139, 440] on input "Eletiva" at bounding box center [134, 441] width 10 height 10
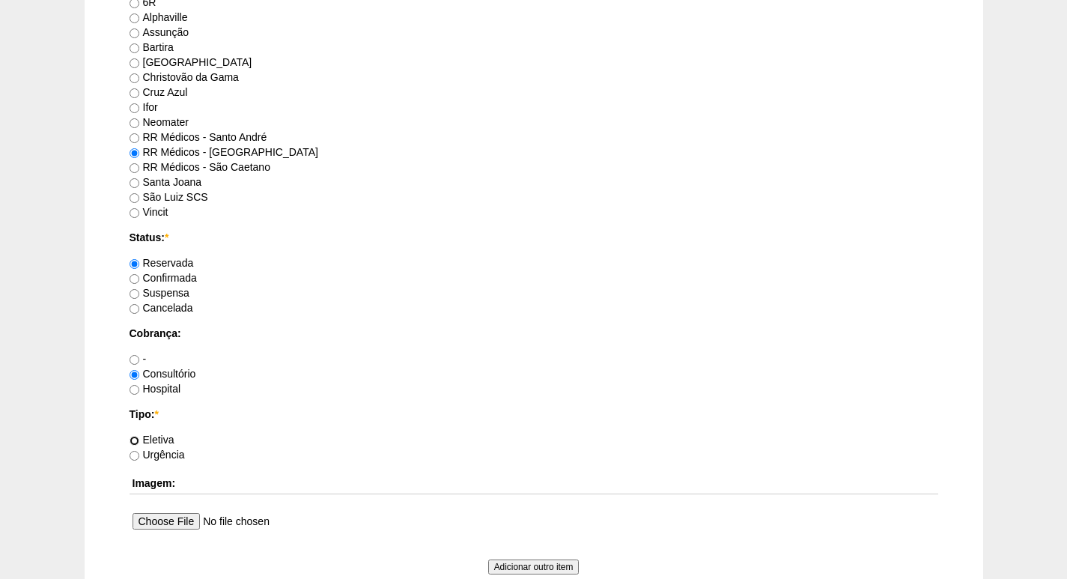
radio input "true"
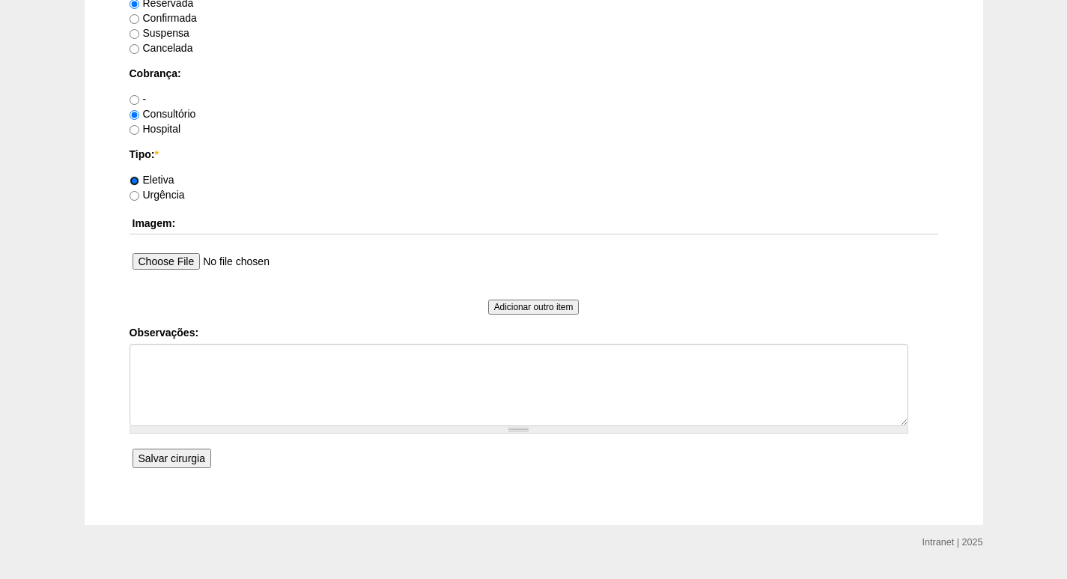
scroll to position [1195, 0]
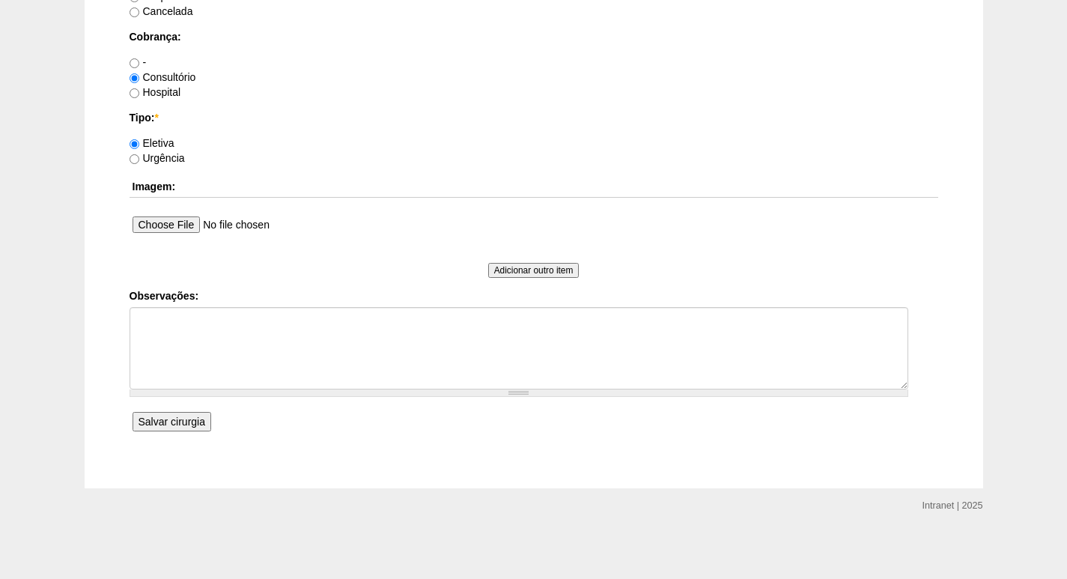
click at [174, 426] on input "Salvar cirurgia" at bounding box center [171, 421] width 79 height 19
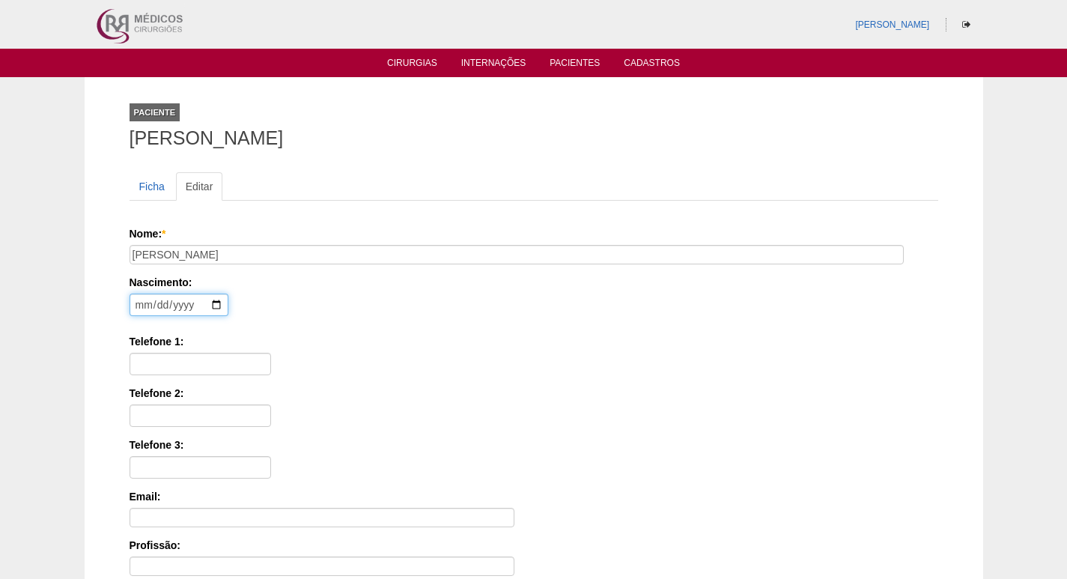
click at [141, 305] on input "date" at bounding box center [178, 304] width 99 height 22
type input "1976-02-24"
type input "11 94748-8863"
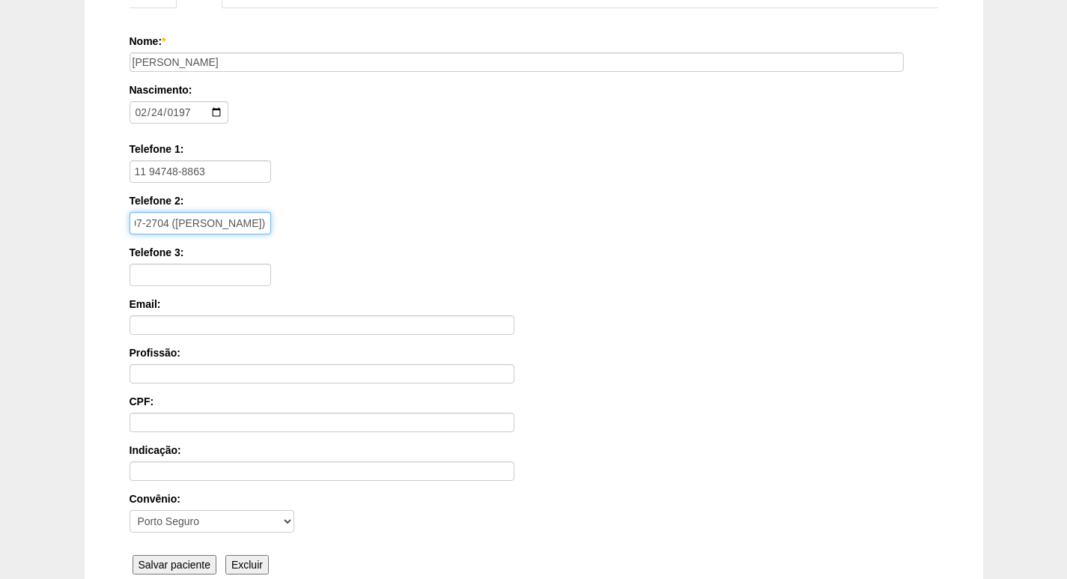
scroll to position [335, 0]
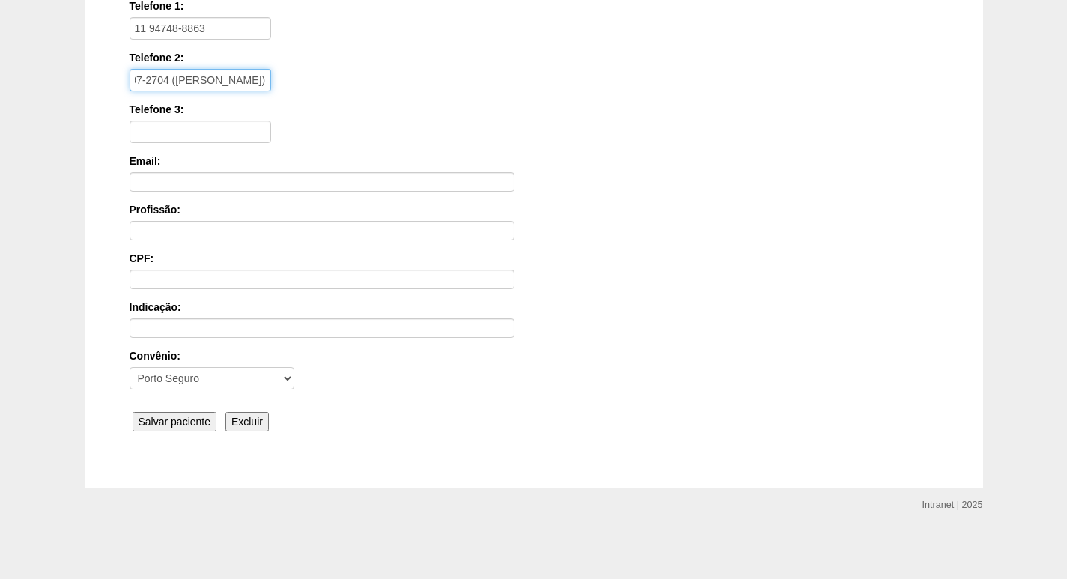
type input "11 99797-2704 (JENNIFER - FILHA)"
click at [206, 412] on input "Salvar paciente" at bounding box center [174, 421] width 85 height 19
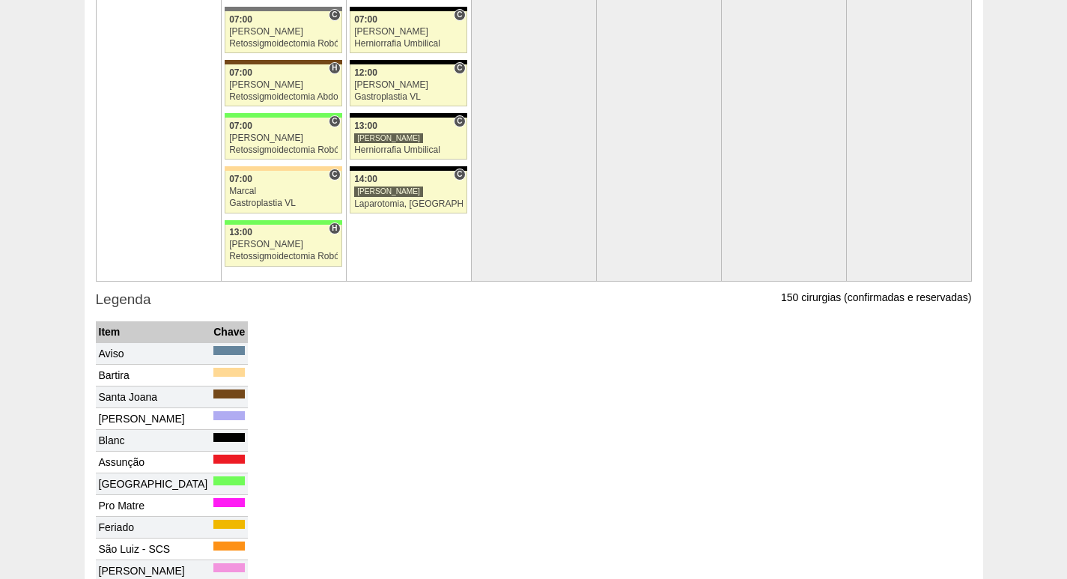
scroll to position [2925, 0]
